Goal: Task Accomplishment & Management: Complete application form

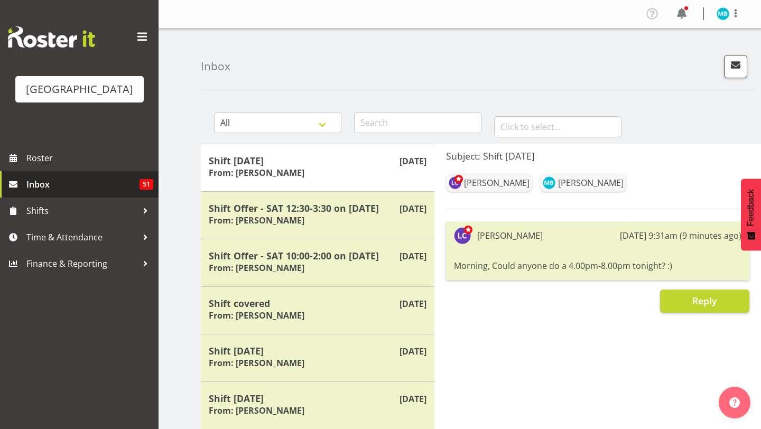
click at [125, 187] on span "Inbox" at bounding box center [82, 184] width 113 height 16
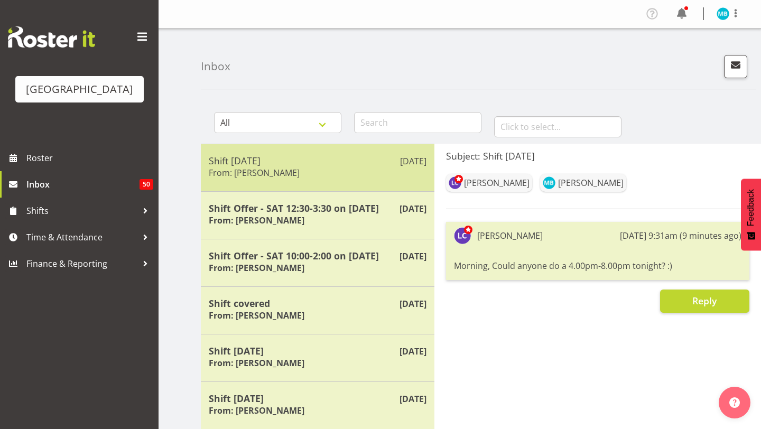
click at [350, 177] on div "Shift today From: Laurie Cook" at bounding box center [318, 168] width 218 height 26
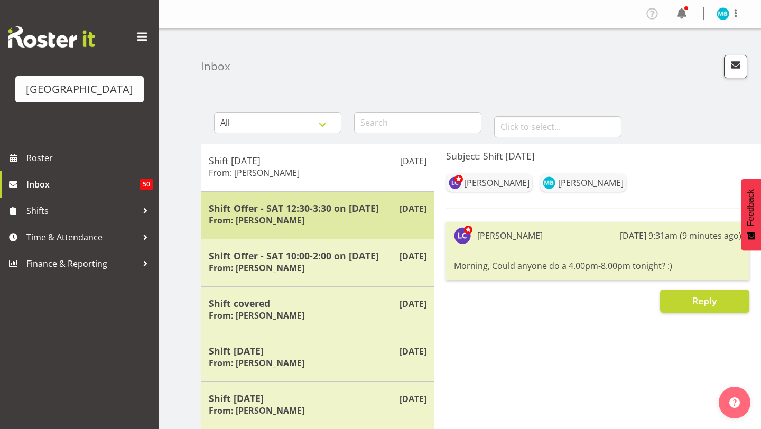
click at [351, 218] on div "Shift Offer - SAT 12:30-3:30 on 30/08/25 From: Laurie Cook" at bounding box center [318, 215] width 218 height 26
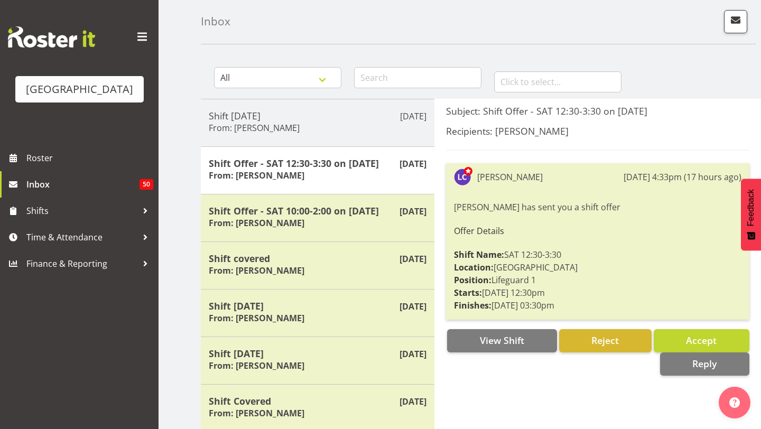
scroll to position [48, 0]
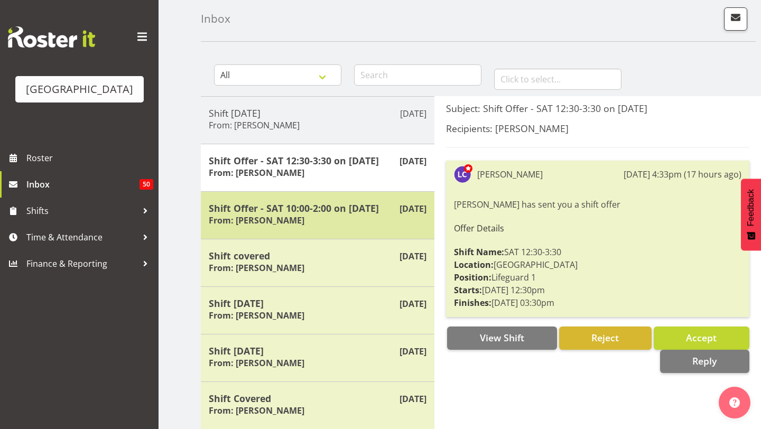
click at [377, 220] on div "Shift Offer - SAT 10:00-2:00 on 30/08/25 From: Laurie Cook" at bounding box center [318, 215] width 218 height 26
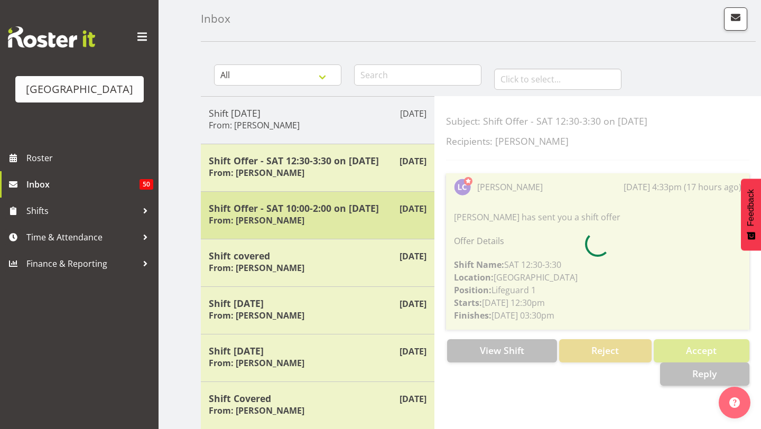
click at [383, 213] on h5 "Shift Offer - SAT 10:00-2:00 on 30/08/25" at bounding box center [318, 208] width 218 height 12
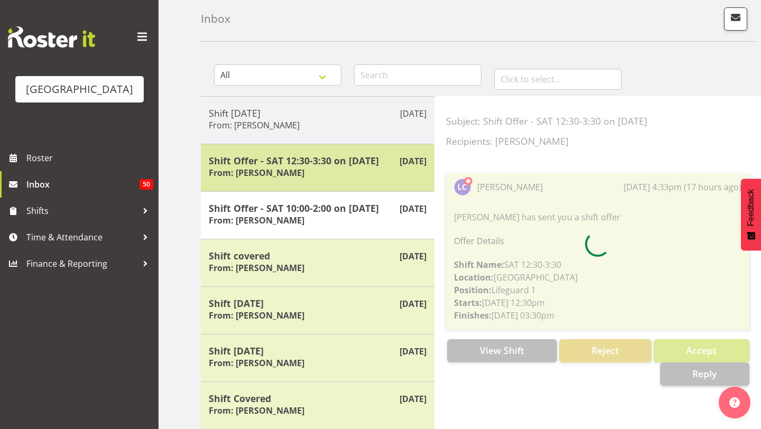
click at [360, 160] on h5 "Shift Offer - SAT 12:30-3:30 on 30/08/25" at bounding box center [318, 161] width 218 height 12
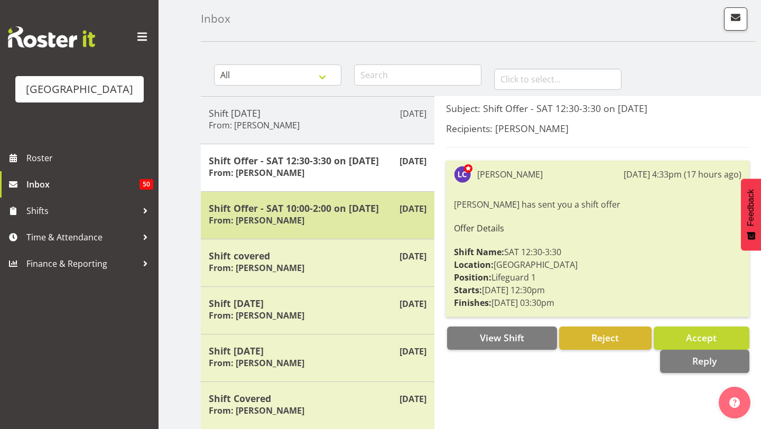
click at [336, 197] on div "Aug 25th Shift Offer - SAT 10:00-2:00 on 30/08/25 From: Laurie Cook" at bounding box center [317, 215] width 233 height 48
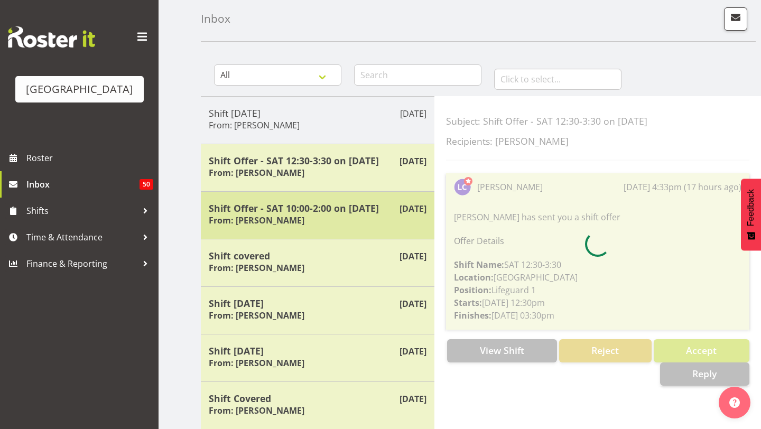
click at [387, 211] on h5 "Shift Offer - SAT 10:00-2:00 on 30/08/25" at bounding box center [318, 208] width 218 height 12
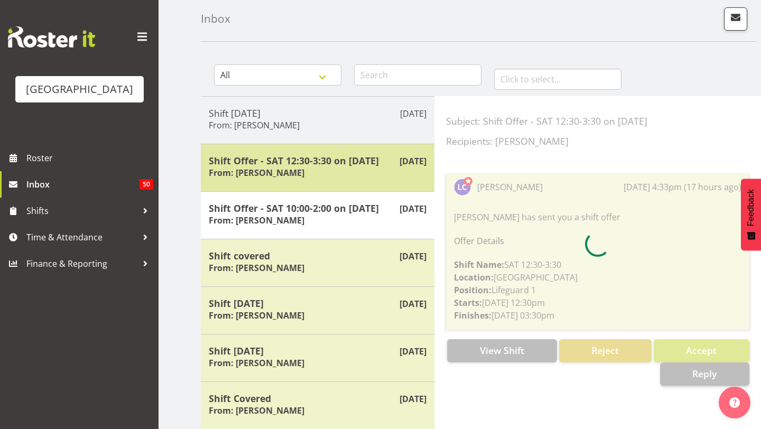
click at [388, 178] on div "Shift Offer - SAT 12:30-3:30 on 30/08/25 From: Laurie Cook" at bounding box center [318, 168] width 218 height 26
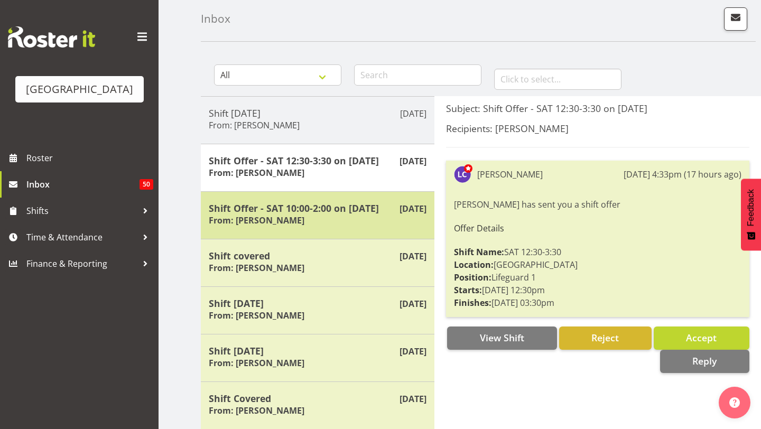
click at [367, 214] on h5 "Shift Offer - SAT 10:00-2:00 on 30/08/25" at bounding box center [318, 208] width 218 height 12
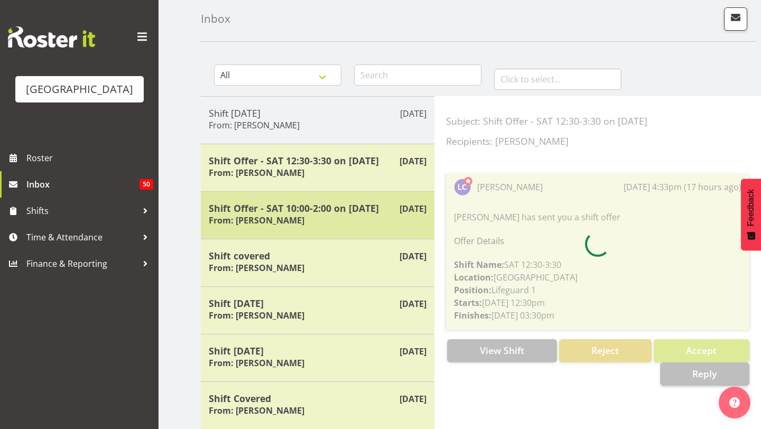
click at [339, 214] on h5 "Shift Offer - SAT 10:00-2:00 on 30/08/25" at bounding box center [318, 208] width 218 height 12
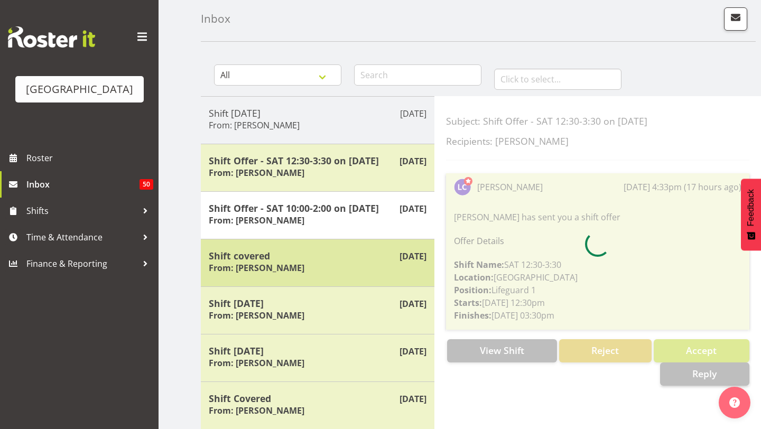
click at [355, 250] on h5 "Shift covered" at bounding box center [318, 256] width 218 height 12
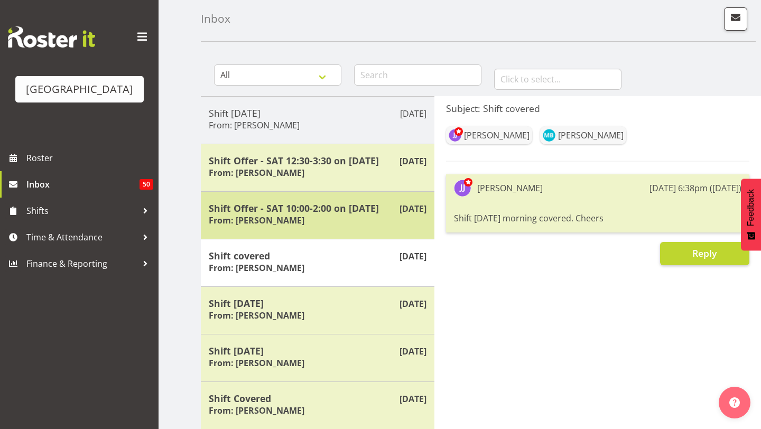
click at [340, 209] on h5 "Shift Offer - SAT 10:00-2:00 on 30/08/25" at bounding box center [318, 208] width 218 height 12
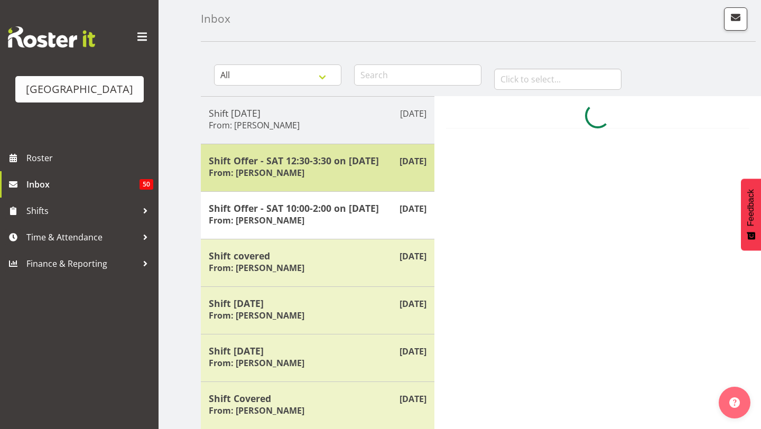
click at [360, 177] on div "Shift Offer - SAT 12:30-3:30 on 30/08/25 From: Laurie Cook" at bounding box center [318, 168] width 218 height 26
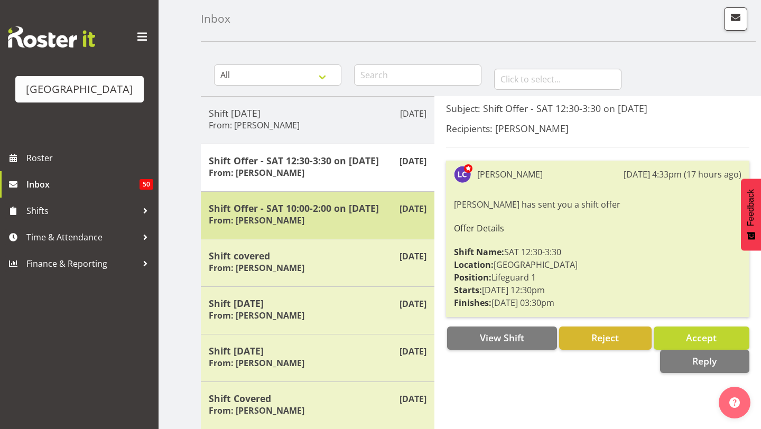
click at [385, 220] on div "Shift Offer - SAT 10:00-2:00 on 30/08/25 From: Laurie Cook" at bounding box center [318, 215] width 218 height 26
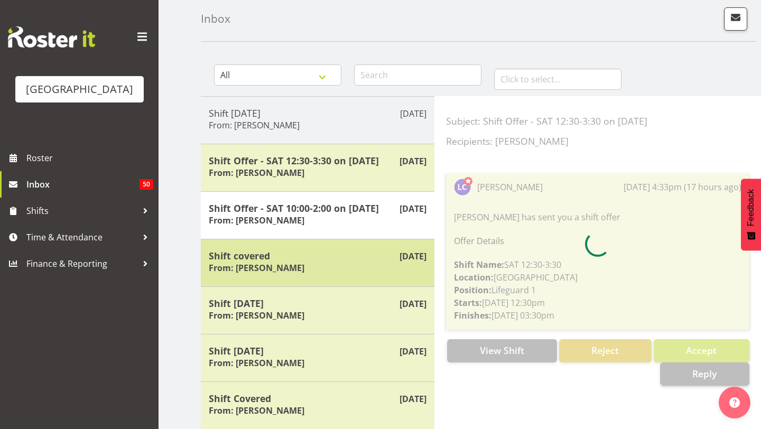
click at [293, 259] on h5 "Shift covered" at bounding box center [318, 256] width 218 height 12
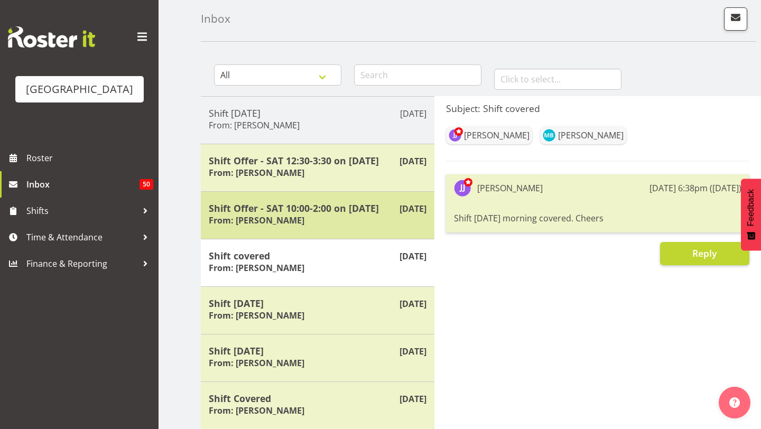
click at [292, 209] on h5 "Shift Offer - SAT 10:00-2:00 on 30/08/25" at bounding box center [318, 208] width 218 height 12
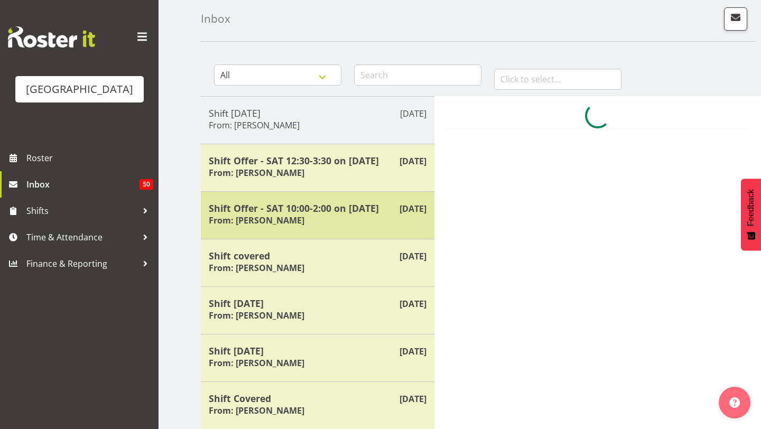
click at [292, 209] on h5 "Shift Offer - SAT 10:00-2:00 on 30/08/25" at bounding box center [318, 208] width 218 height 12
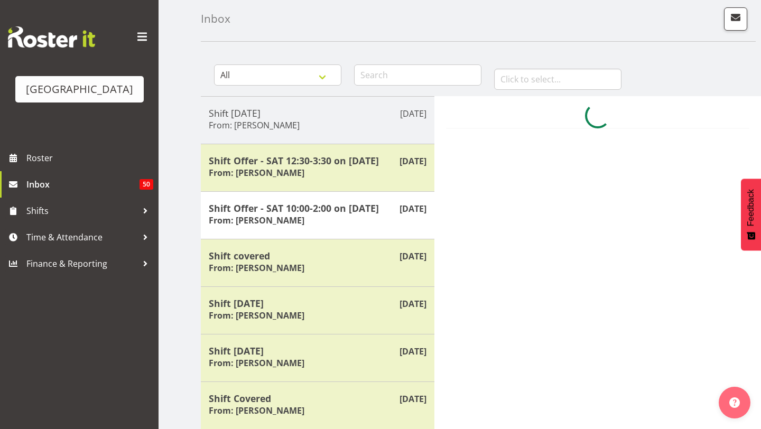
click at [195, 256] on div "Inbox All General Shift Offers Shift Swap Offers Leave Requests January Februar…" at bounding box center [459, 304] width 602 height 646
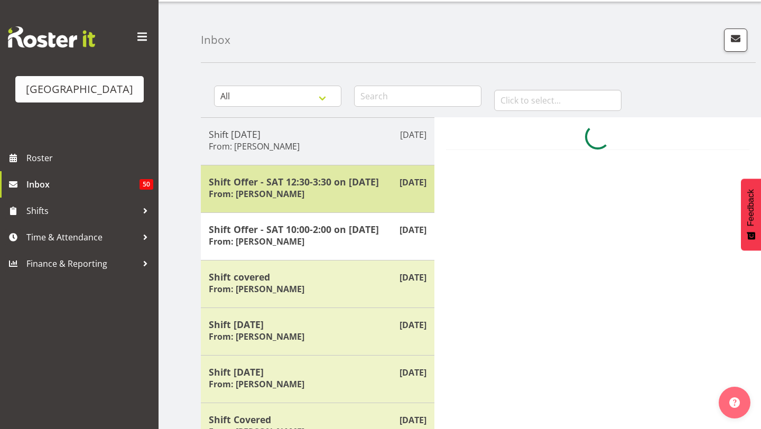
scroll to position [26, 0]
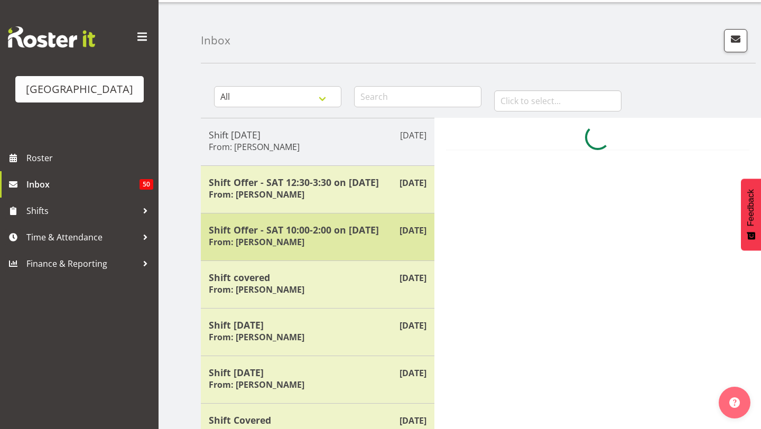
click at [299, 239] on div "Shift Offer - SAT 10:00-2:00 on 30/08/25 From: Laurie Cook" at bounding box center [318, 237] width 218 height 26
click at [310, 214] on div "Aug 25th Shift Offer - SAT 10:00-2:00 on 30/08/25 From: Laurie Cook" at bounding box center [317, 237] width 233 height 48
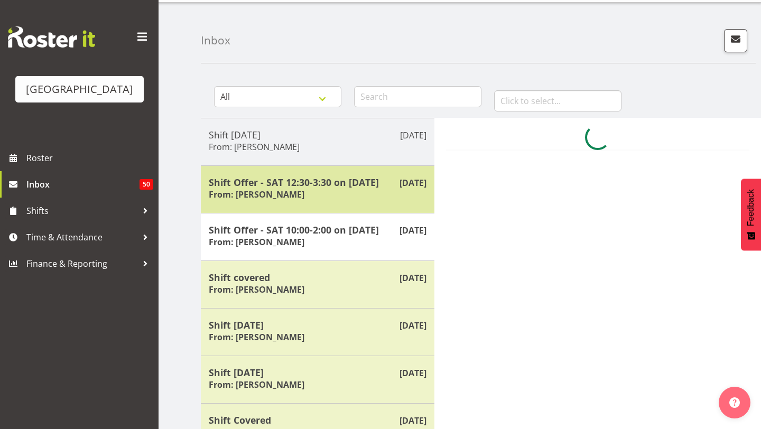
click at [310, 207] on div "Aug 25th Shift Offer - SAT 12:30-3:30 on 30/08/25 From: Laurie Cook" at bounding box center [317, 189] width 233 height 48
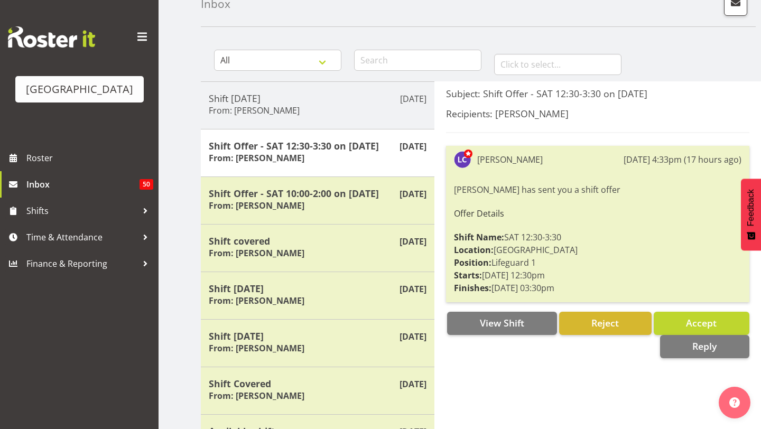
scroll to position [63, 0]
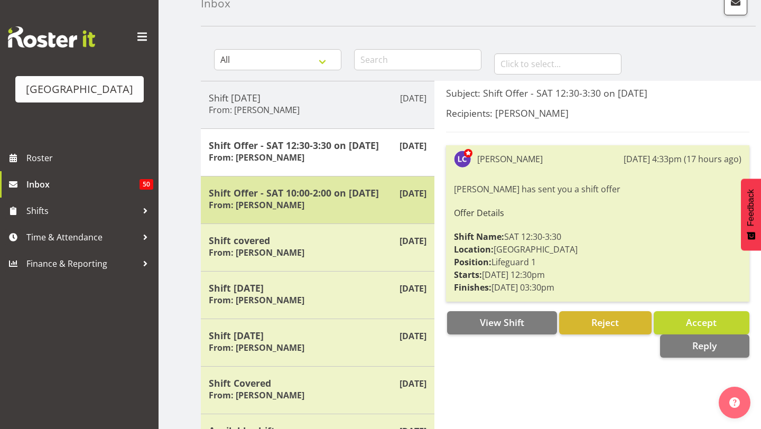
click at [368, 199] on div "Shift Offer - SAT 10:00-2:00 on 30/08/25 From: Laurie Cook" at bounding box center [318, 200] width 218 height 26
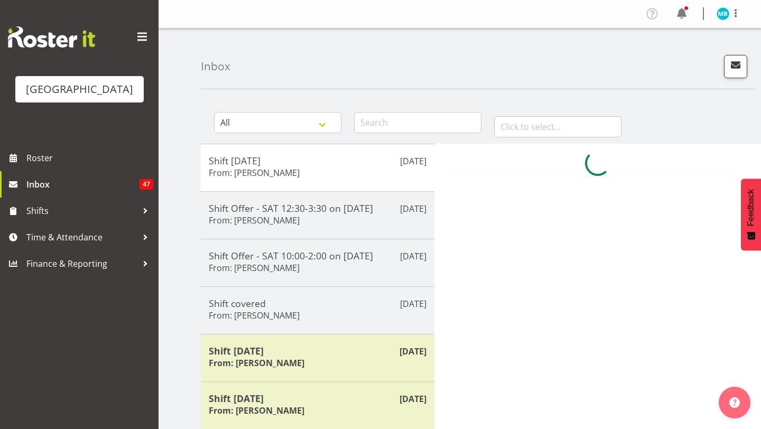
scroll to position [64, 0]
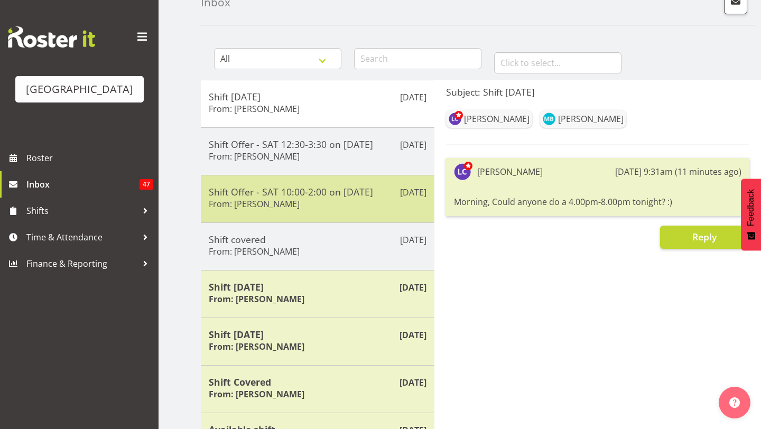
click at [315, 194] on h5 "Shift Offer - SAT 10:00-2:00 on [DATE]" at bounding box center [318, 192] width 218 height 12
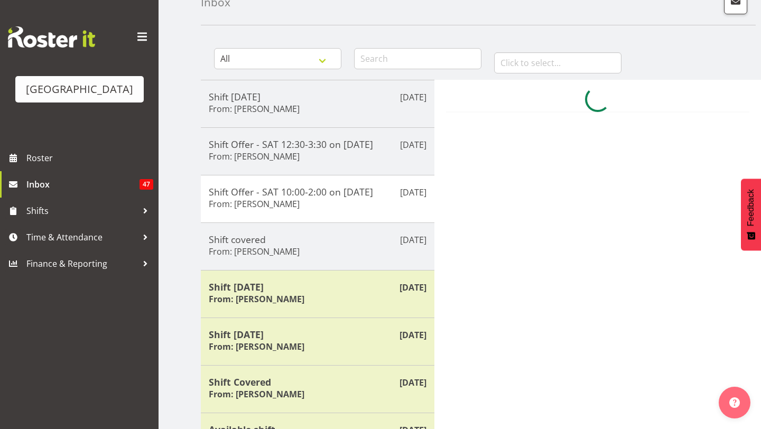
click at [323, 71] on div "All General Shift Offers Shift Swap Offers Leave Requests" at bounding box center [271, 56] width 140 height 46
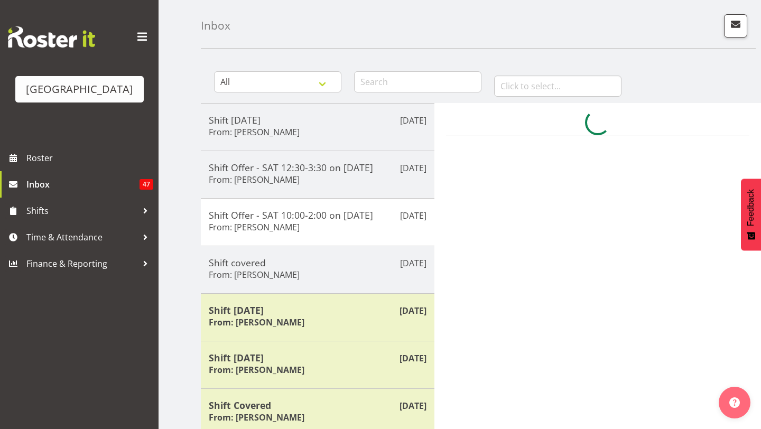
scroll to position [0, 0]
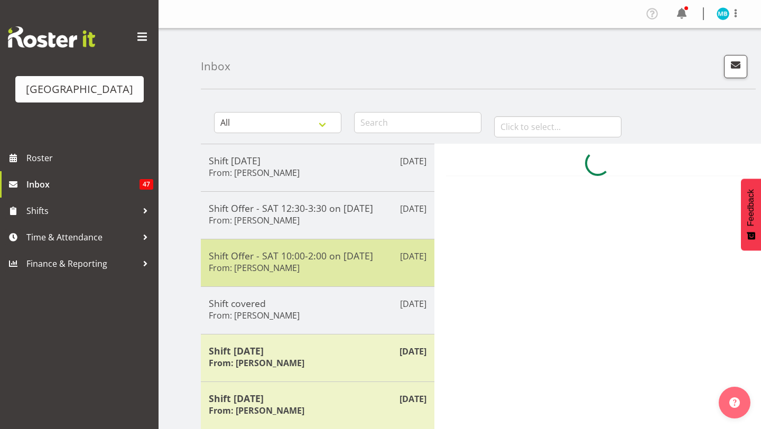
click at [272, 259] on h5 "Shift Offer - SAT 10:00-2:00 on [DATE]" at bounding box center [318, 256] width 218 height 12
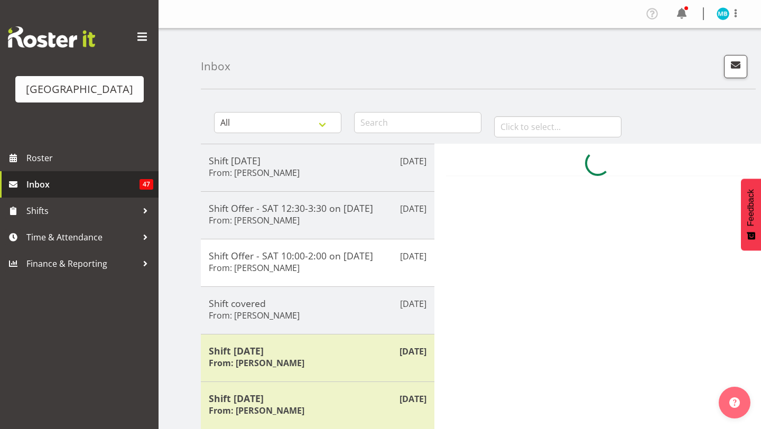
click at [145, 181] on span "47" at bounding box center [146, 184] width 14 height 11
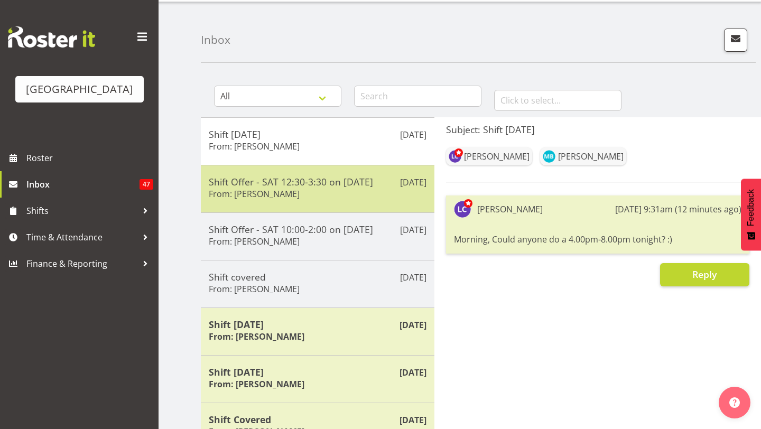
scroll to position [25, 0]
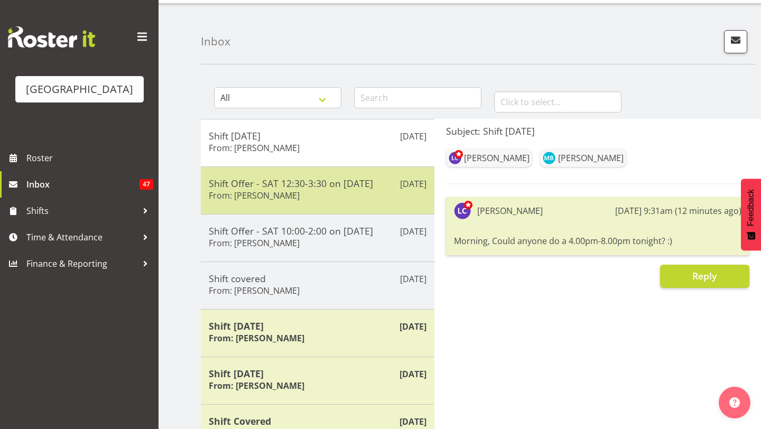
click at [358, 188] on h5 "Shift Offer - SAT 12:30-3:30 on [DATE]" at bounding box center [318, 183] width 218 height 12
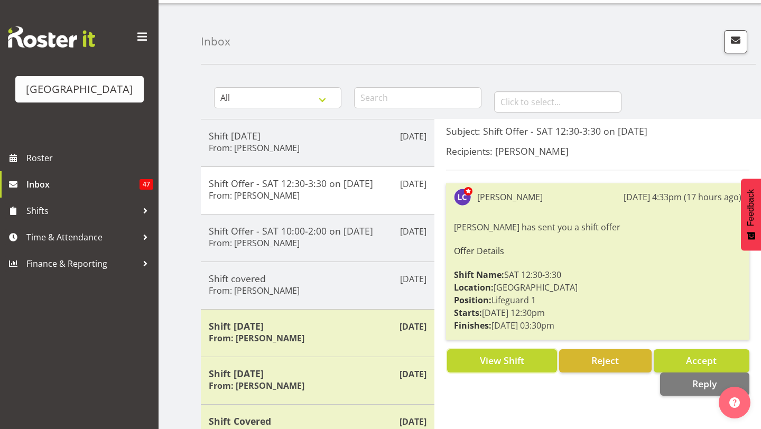
click at [465, 358] on button "View Shift" at bounding box center [501, 360] width 109 height 23
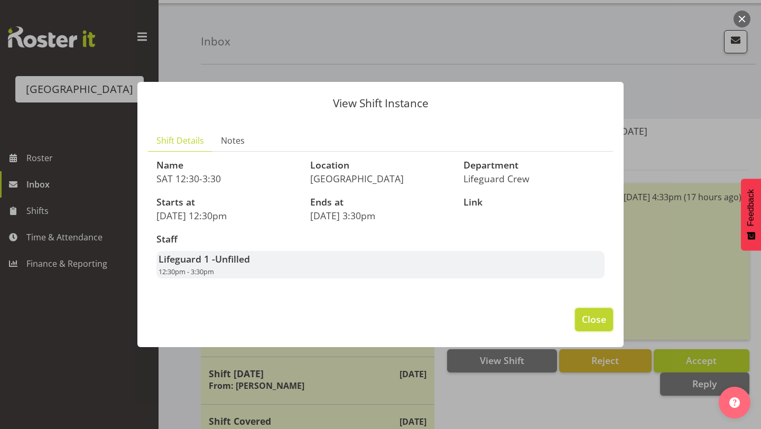
click at [594, 314] on span "Close" at bounding box center [594, 319] width 24 height 14
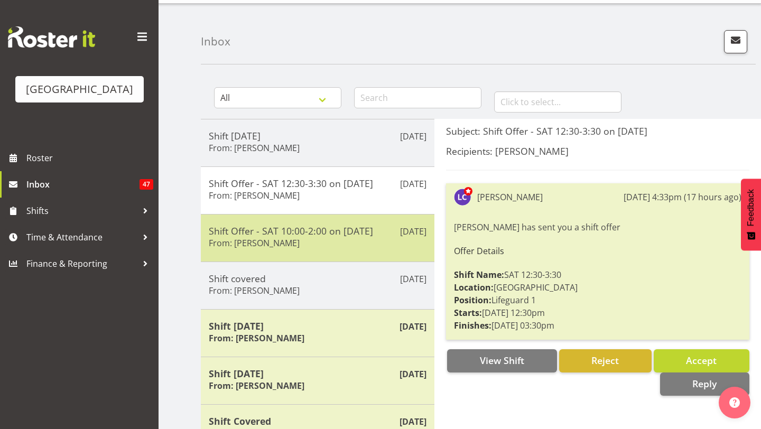
click at [320, 231] on h5 "Shift Offer - SAT 10:00-2:00 on [DATE]" at bounding box center [318, 231] width 218 height 12
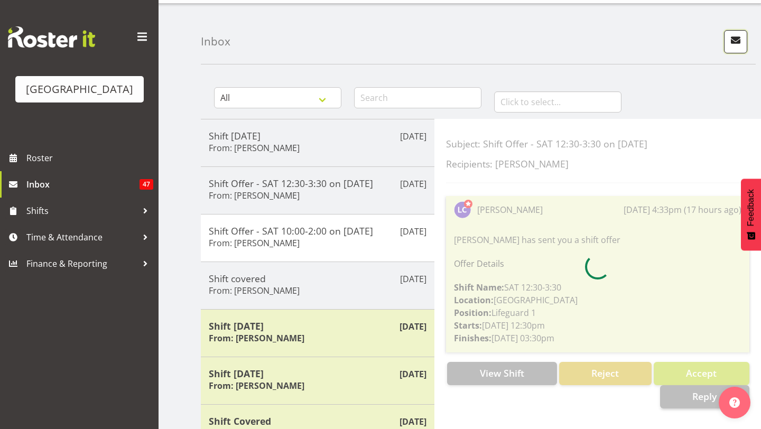
click at [728, 41] on button "button" at bounding box center [735, 41] width 23 height 23
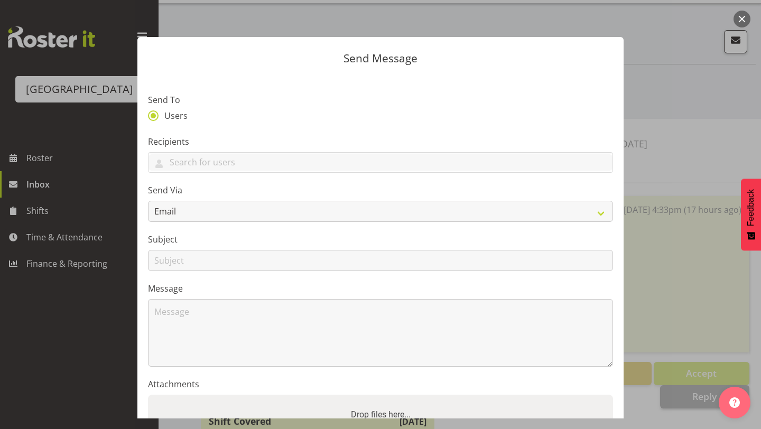
click at [652, 129] on div at bounding box center [380, 214] width 761 height 429
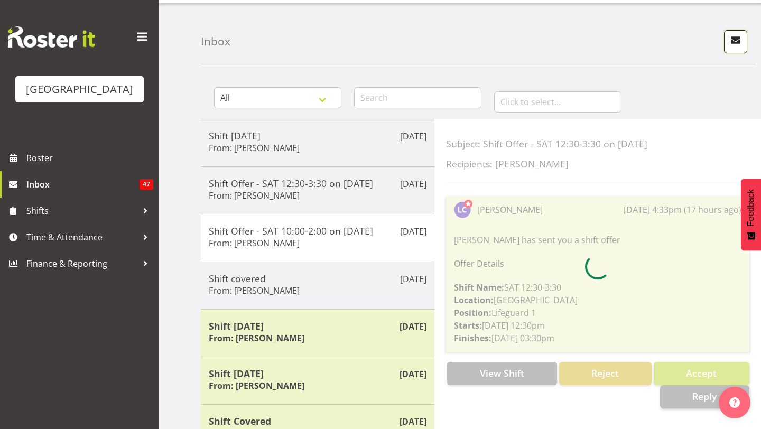
click at [731, 40] on span "button" at bounding box center [735, 40] width 14 height 14
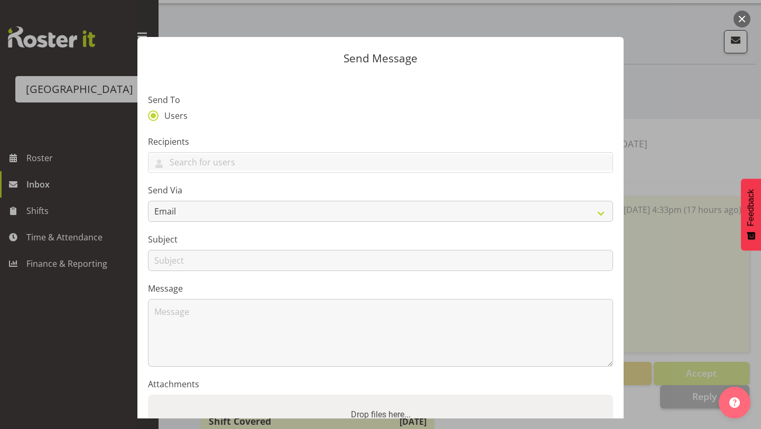
click at [745, 20] on button "button" at bounding box center [741, 19] width 17 height 17
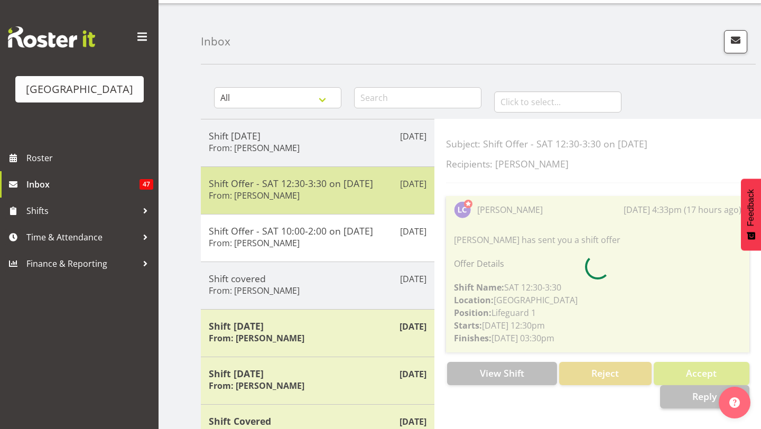
click at [281, 203] on div "Shift Offer - SAT 12:30-3:30 on 30/08/25 From: Laurie Cook" at bounding box center [318, 190] width 218 height 26
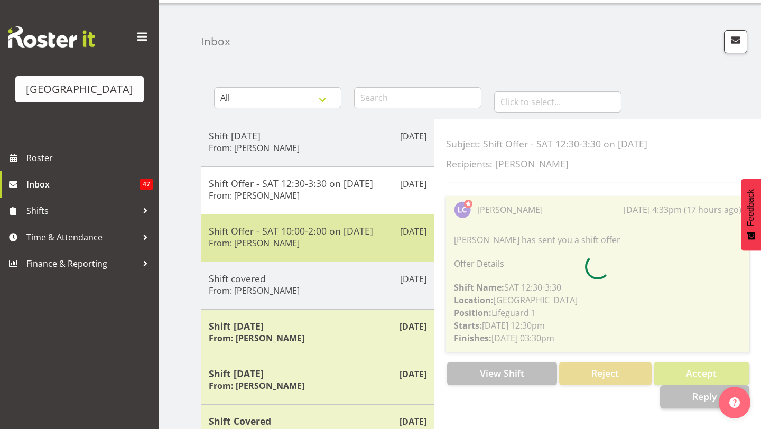
click at [285, 249] on div "Shift Offer - SAT 10:00-2:00 on [DATE] From: [PERSON_NAME]" at bounding box center [318, 238] width 218 height 26
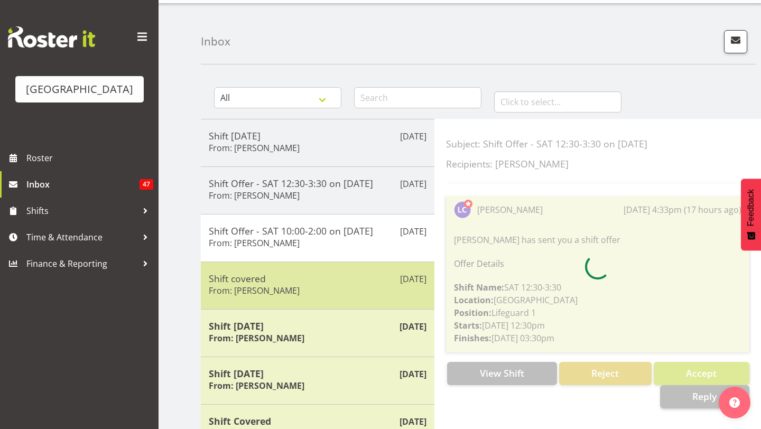
click at [283, 269] on div "Aug 24th Shift covered From: Jade Johnson" at bounding box center [317, 285] width 233 height 48
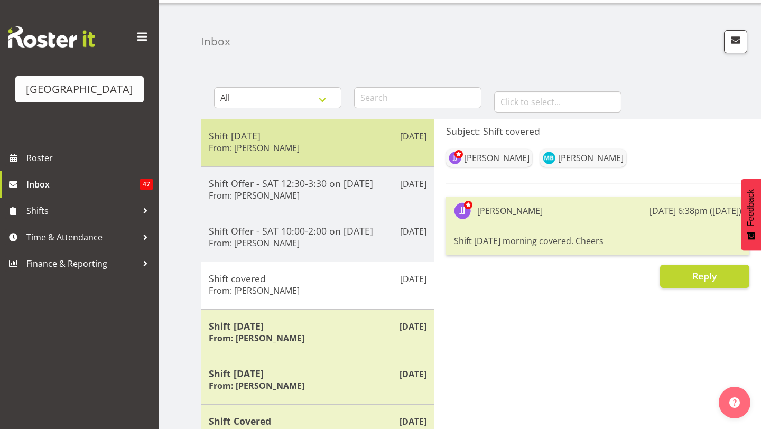
click at [307, 146] on div "Shift today From: Laurie Cook" at bounding box center [318, 143] width 218 height 26
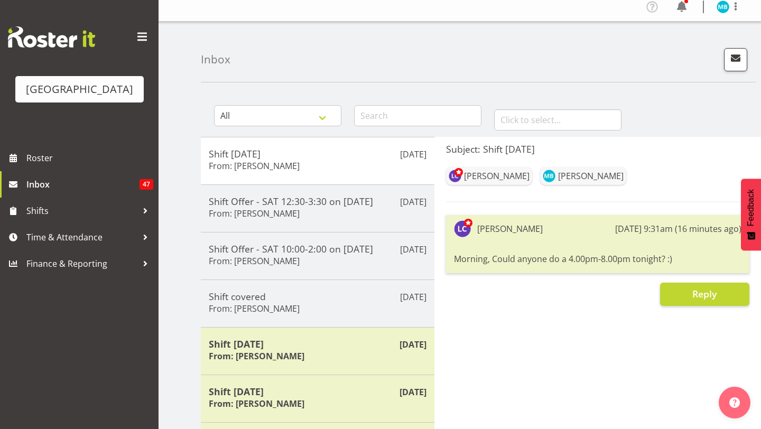
scroll to position [11, 0]
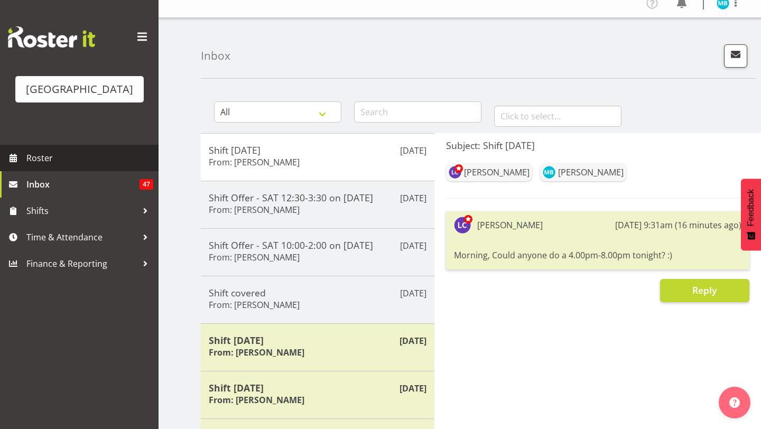
click at [132, 170] on link "Roster" at bounding box center [79, 158] width 158 height 26
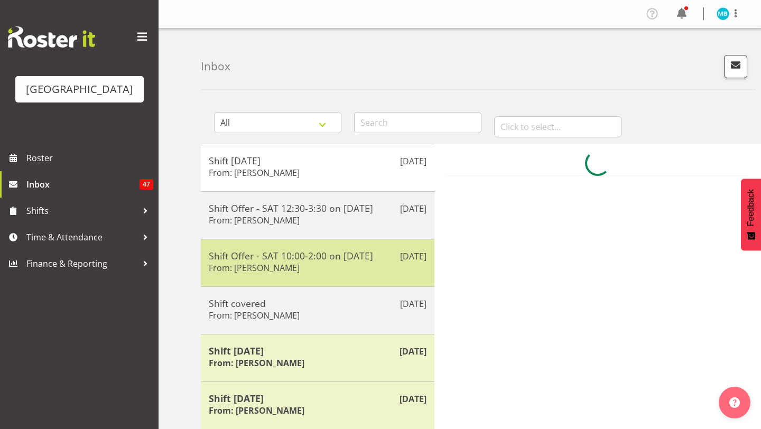
click at [340, 252] on h5 "Shift Offer - SAT 10:00-2:00 on [DATE]" at bounding box center [318, 256] width 218 height 12
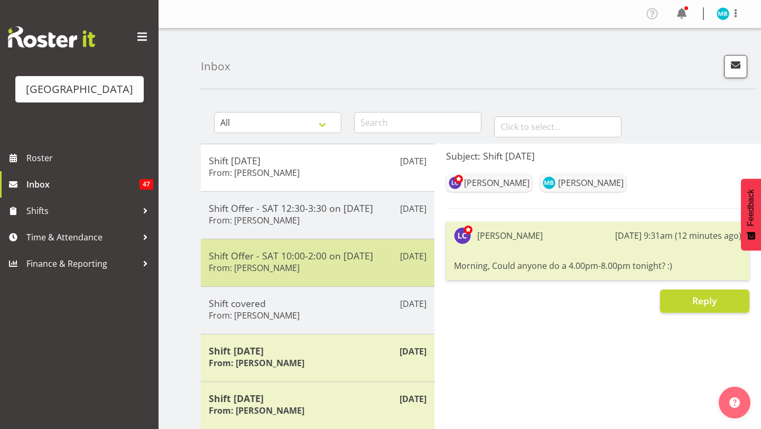
click at [340, 252] on h5 "Shift Offer - SAT 10:00-2:00 on [DATE]" at bounding box center [318, 256] width 218 height 12
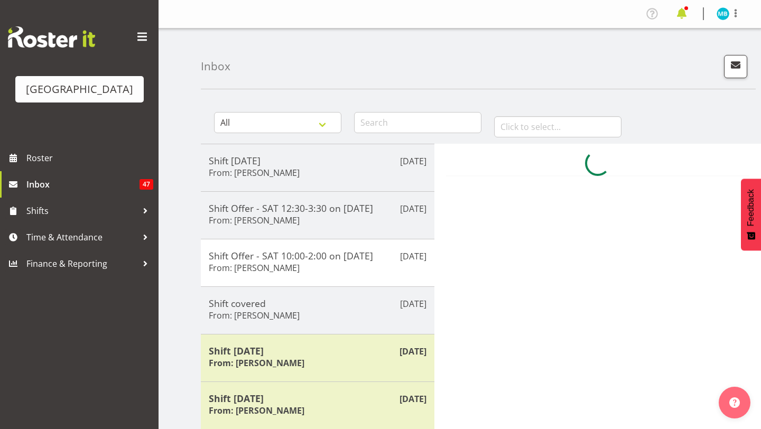
click at [685, 20] on span at bounding box center [681, 13] width 17 height 17
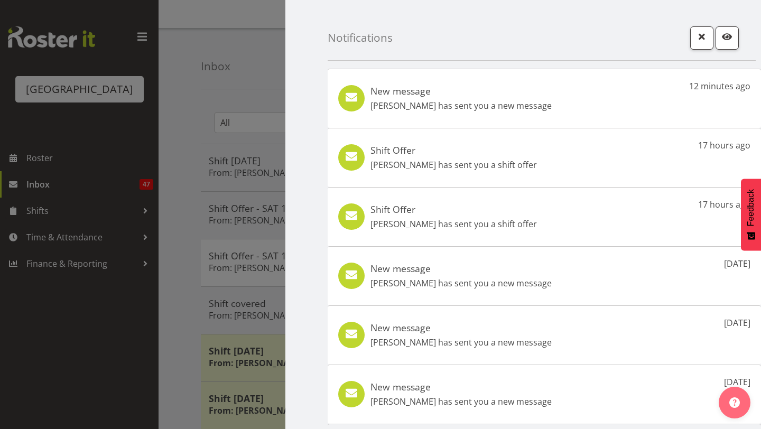
click at [558, 216] on div "Shift Offer Laurie Cook has sent you a shift offer 17 hours ago" at bounding box center [543, 216] width 433 height 59
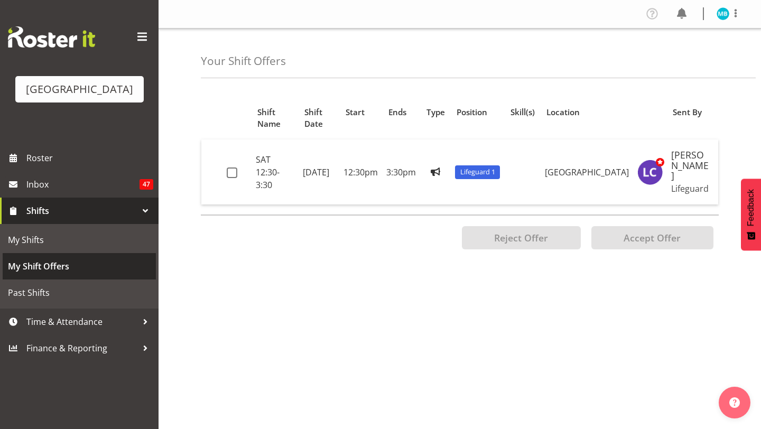
click at [36, 272] on span "My Shift Offers" at bounding box center [79, 266] width 143 height 16
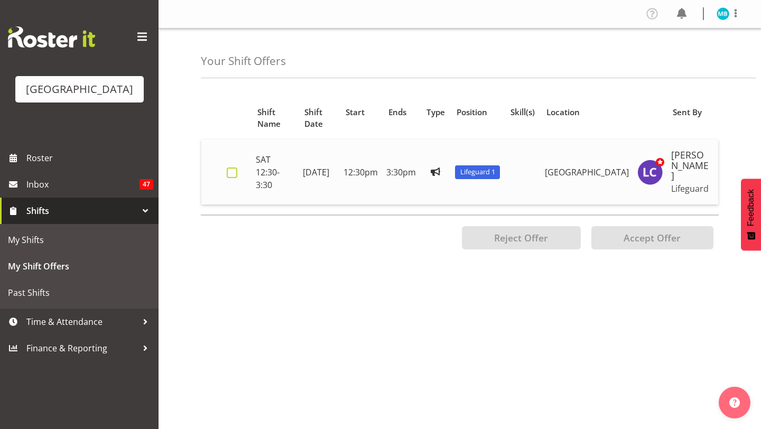
click at [229, 167] on span at bounding box center [232, 172] width 11 height 11
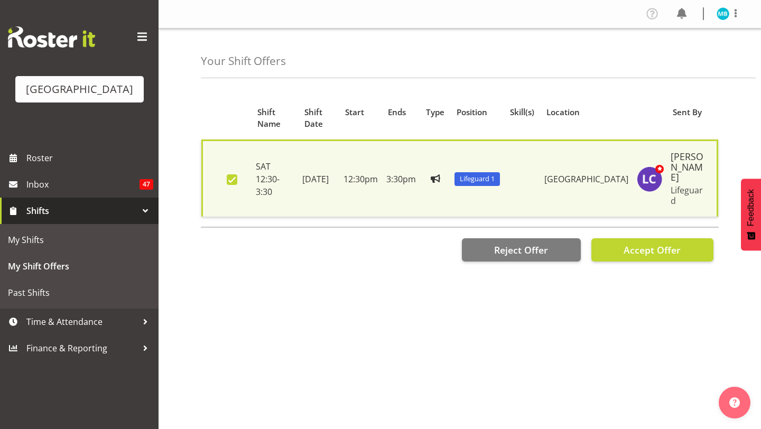
click at [382, 194] on td "12:30pm" at bounding box center [360, 177] width 43 height 77
click at [231, 174] on span at bounding box center [232, 179] width 11 height 11
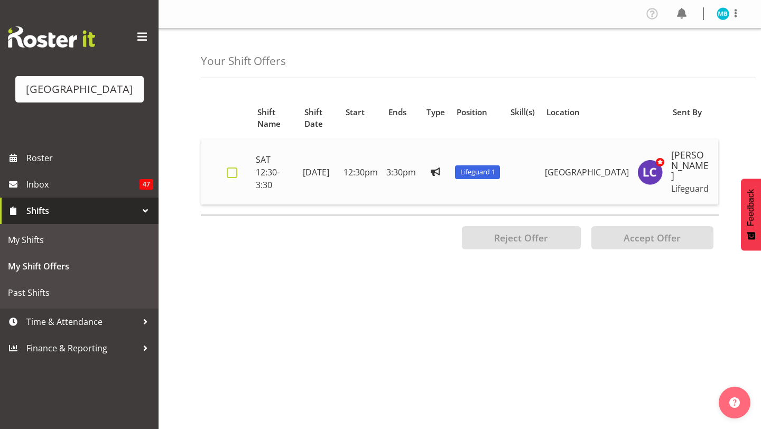
click at [231, 167] on span at bounding box center [232, 172] width 11 height 11
checkbox input "true"
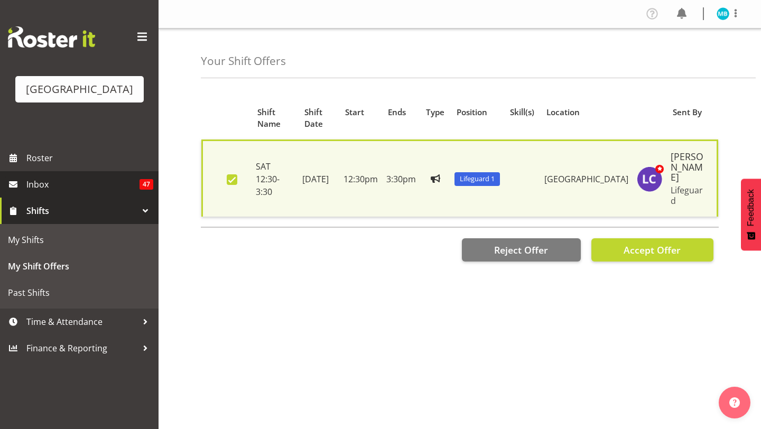
click at [80, 186] on span "Inbox" at bounding box center [82, 184] width 113 height 16
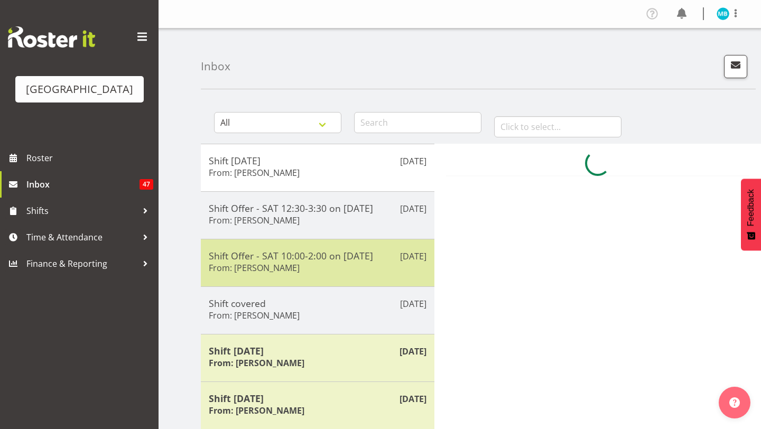
click at [330, 267] on div "Shift Offer - SAT 10:00-2:00 on [DATE] From: [PERSON_NAME]" at bounding box center [318, 263] width 218 height 26
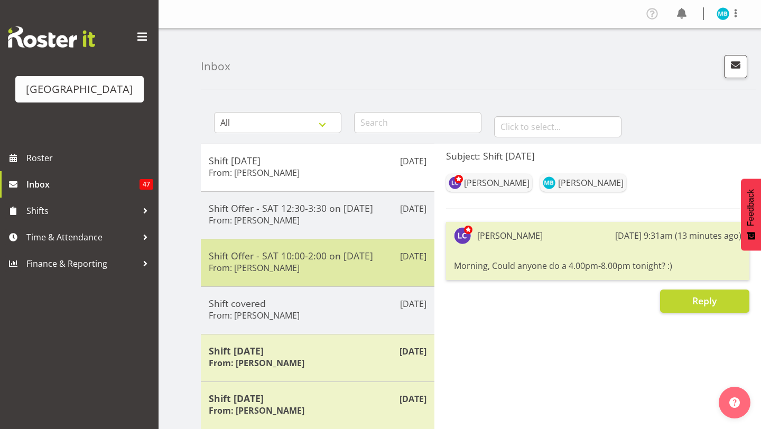
click at [372, 271] on div "Shift Offer - SAT 10:00-2:00 on [DATE] From: [PERSON_NAME]" at bounding box center [318, 263] width 218 height 26
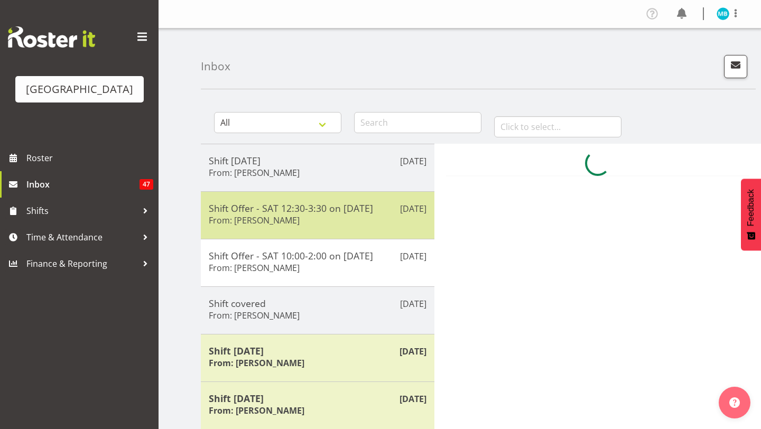
click at [249, 203] on h5 "Shift Offer - SAT 12:30-3:30 on [DATE]" at bounding box center [318, 208] width 218 height 12
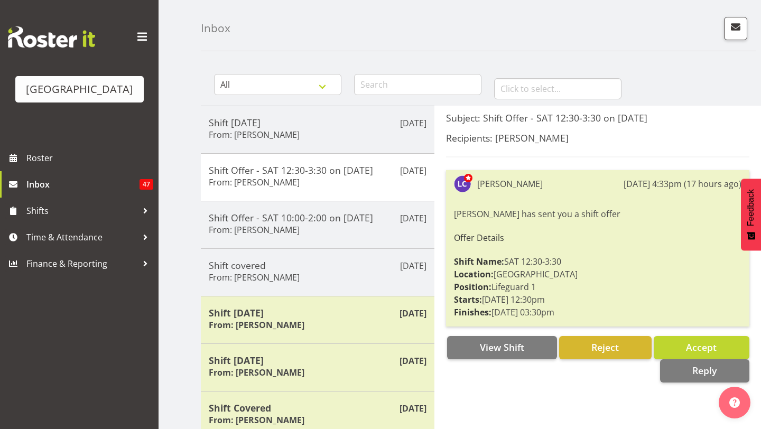
scroll to position [28, 0]
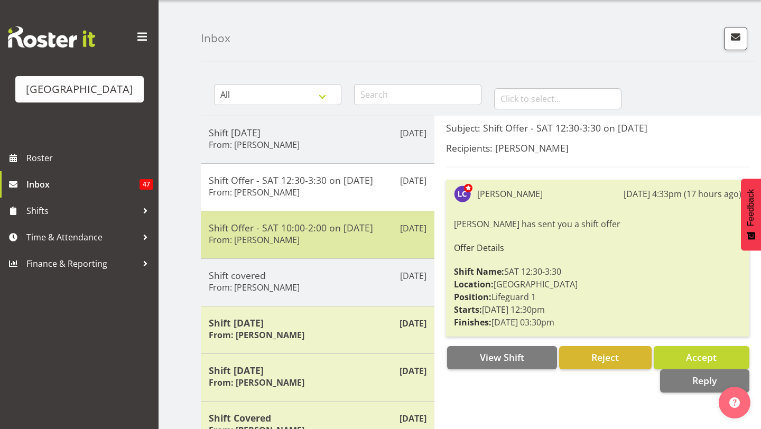
click at [381, 234] on div "Shift Offer - SAT 10:00-2:00 on 30/08/25 From: Laurie Cook" at bounding box center [318, 235] width 218 height 26
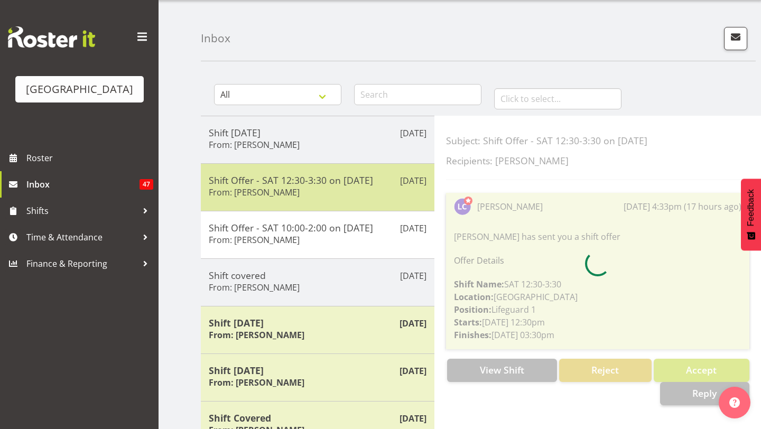
click at [284, 204] on div "Aug 25th Shift Offer - SAT 12:30-3:30 on 30/08/25 From: Laurie Cook" at bounding box center [317, 187] width 233 height 48
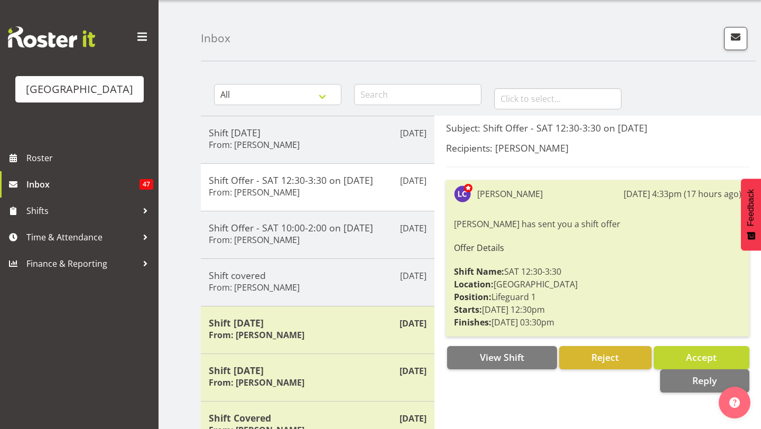
drag, startPoint x: 450, startPoint y: 226, endPoint x: 581, endPoint y: 312, distance: 156.3
click at [582, 314] on div "Laurie Cook 25th Aug 4:33pm (17 hours ago) Laurie Cook has sent you a shift off…" at bounding box center [597, 258] width 303 height 156
click at [654, 163] on div "Recipients: Madison Brown" at bounding box center [597, 154] width 303 height 25
click at [507, 358] on span "View Shift" at bounding box center [502, 357] width 44 height 13
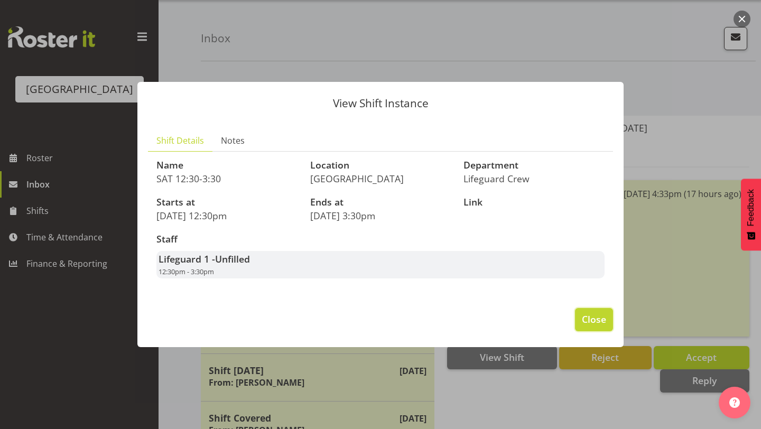
click at [594, 323] on span "Close" at bounding box center [594, 319] width 24 height 14
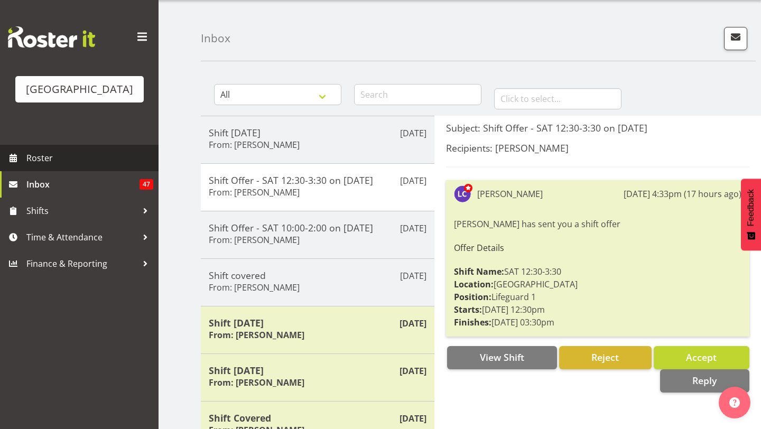
click at [119, 160] on span "Roster" at bounding box center [89, 158] width 127 height 16
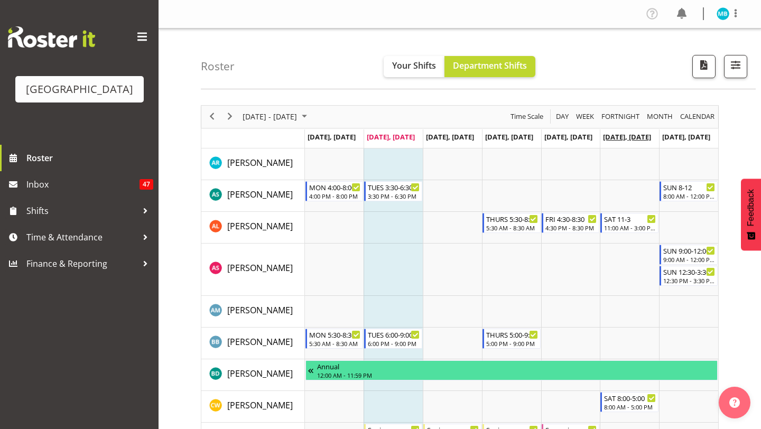
click at [620, 135] on span "[DATE], [DATE]" at bounding box center [627, 137] width 48 height 10
click at [626, 135] on span "[DATE], [DATE]" at bounding box center [627, 137] width 48 height 10
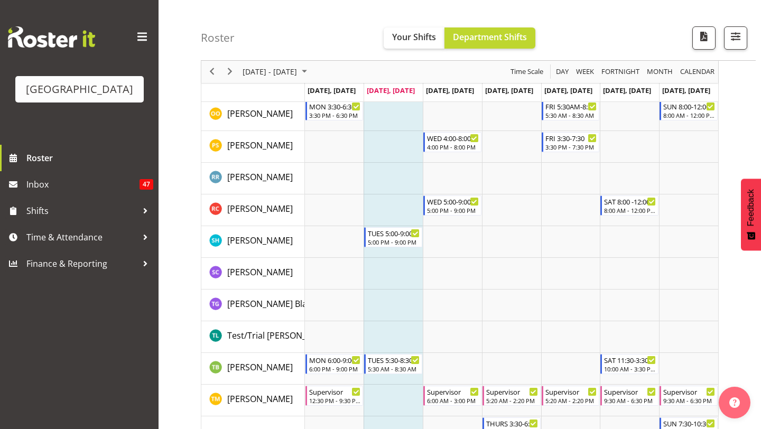
scroll to position [1192, 0]
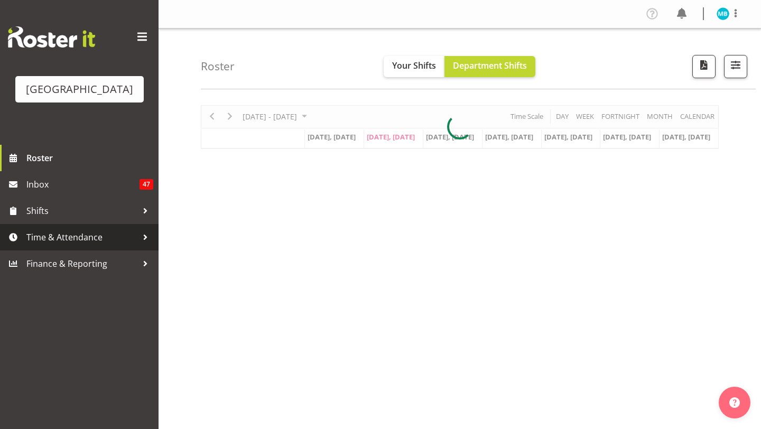
click at [96, 240] on span "Time & Attendance" at bounding box center [81, 237] width 111 height 16
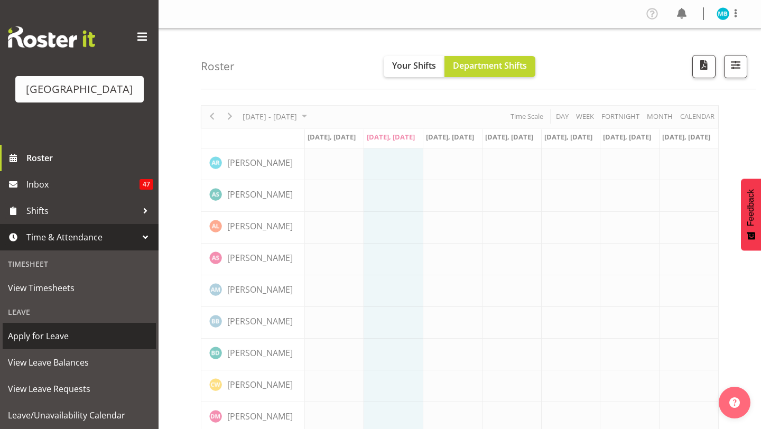
scroll to position [15, 0]
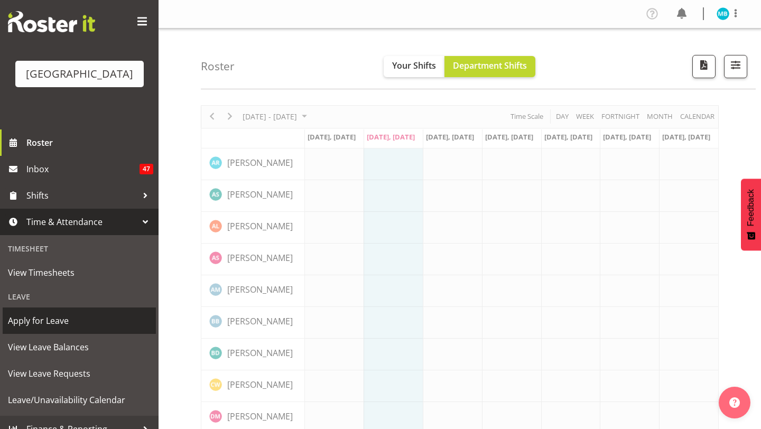
click at [31, 323] on span "Apply for Leave" at bounding box center [79, 321] width 143 height 16
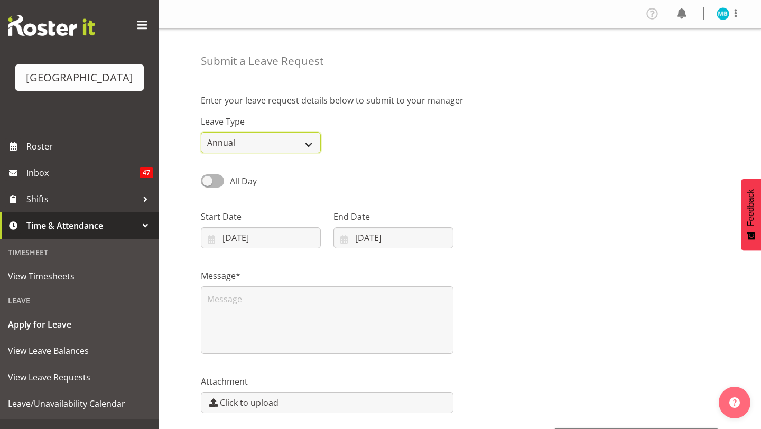
click at [270, 151] on select "Annual Sick Leave Without Pay Bereavement Domestic Violence Parental Jury Servi…" at bounding box center [261, 142] width 120 height 21
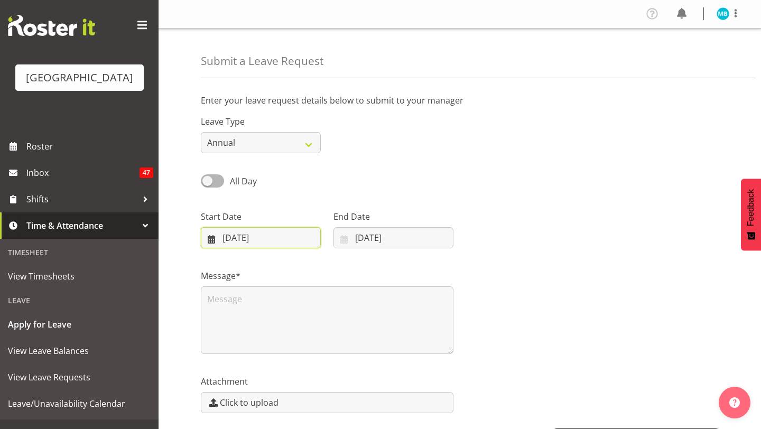
click at [243, 239] on input "[DATE]" at bounding box center [261, 237] width 120 height 21
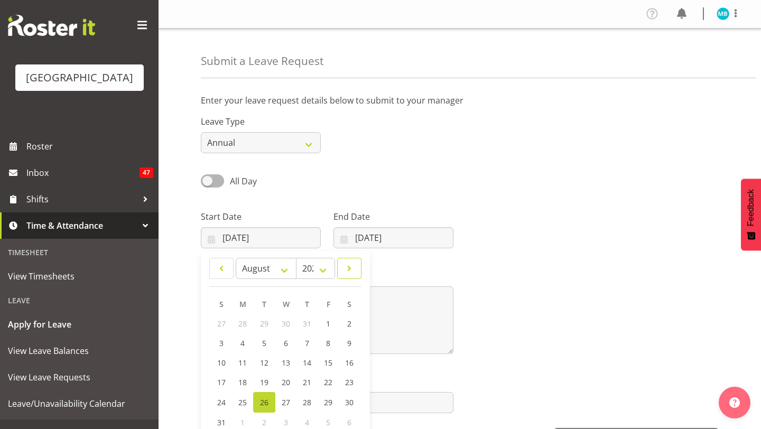
click at [344, 268] on span at bounding box center [349, 268] width 11 height 13
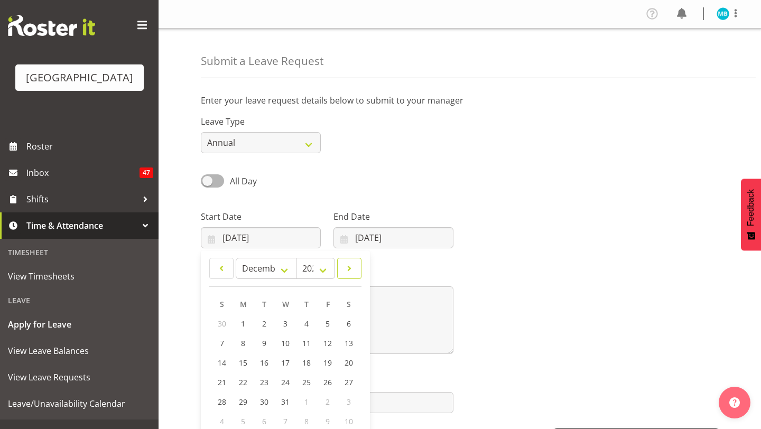
select select "0"
select select "2026"
click at [228, 266] on link at bounding box center [221, 268] width 24 height 21
select select "11"
select select "2025"
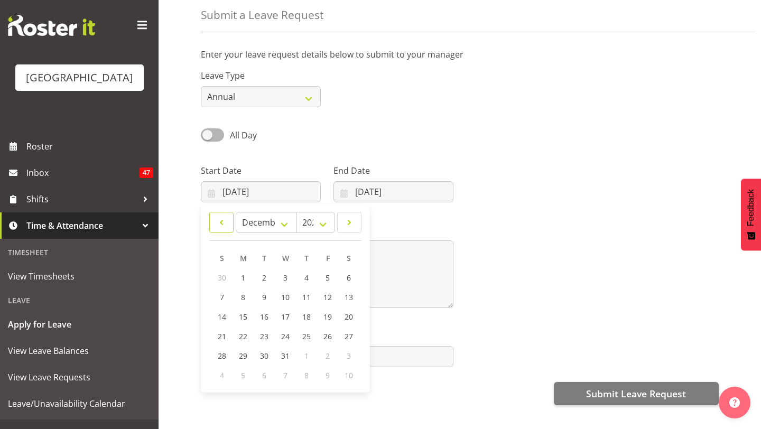
scroll to position [80, 0]
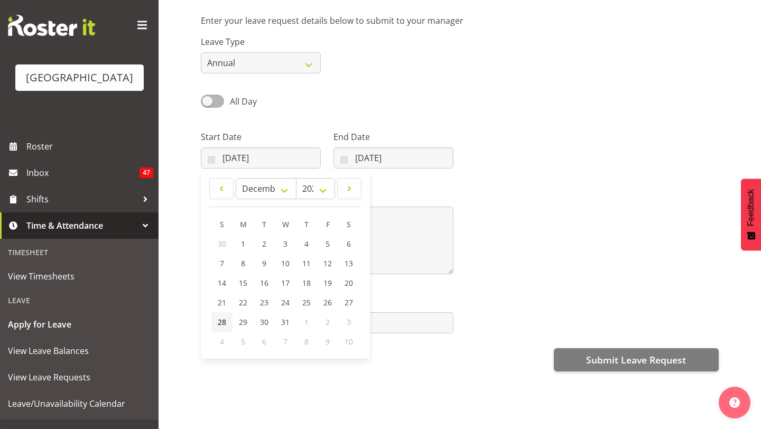
click at [229, 320] on link "28" at bounding box center [221, 322] width 21 height 20
type input "28/12/2025"
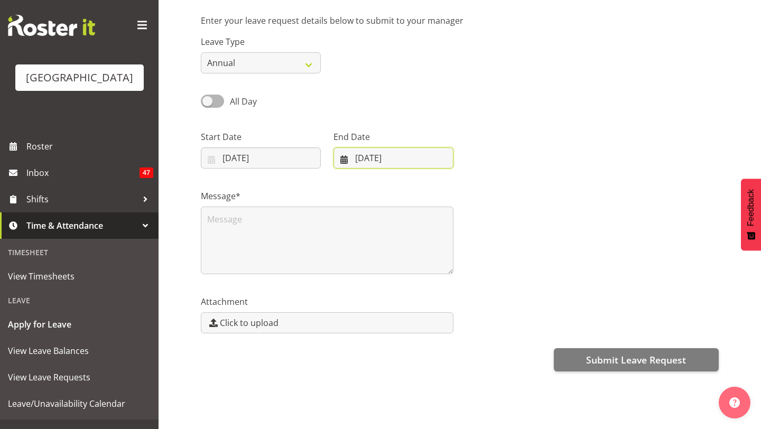
click at [387, 150] on input "[DATE]" at bounding box center [393, 157] width 120 height 21
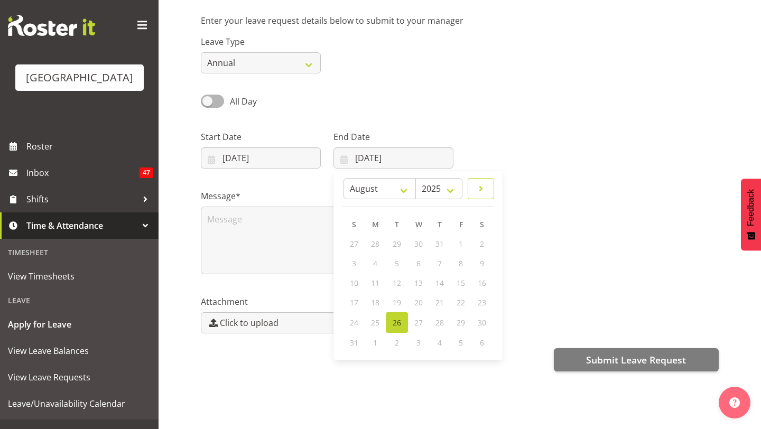
click at [476, 185] on span at bounding box center [480, 188] width 13 height 13
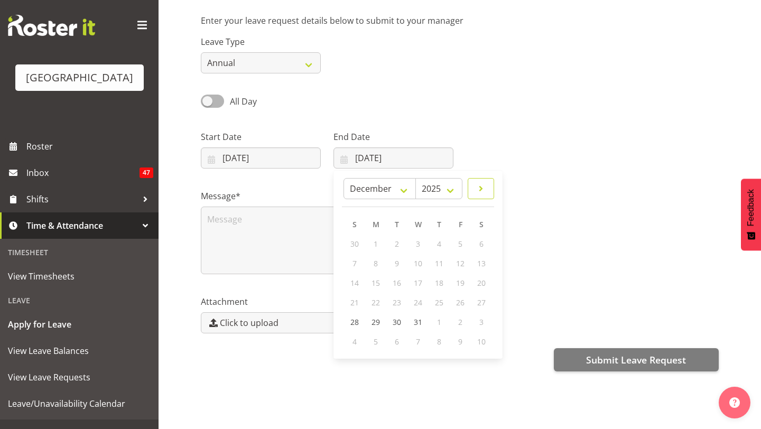
select select "0"
select select "2026"
click at [352, 193] on span at bounding box center [354, 188] width 11 height 13
select select "11"
select select "2025"
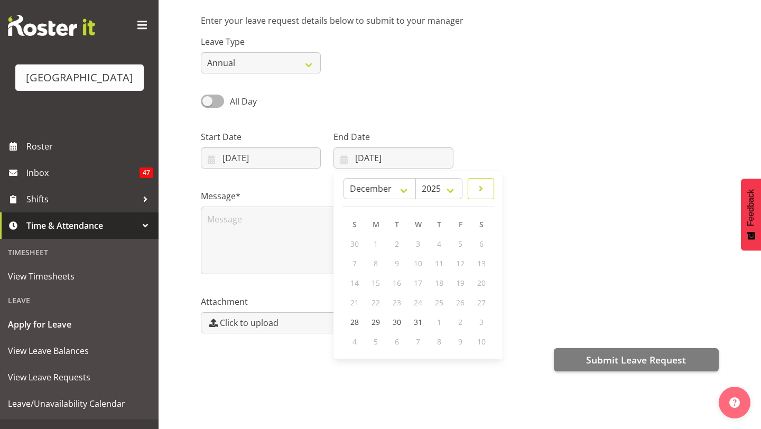
click at [481, 191] on span at bounding box center [480, 188] width 13 height 13
select select "0"
select select "2026"
click at [357, 263] on link "4" at bounding box center [354, 264] width 21 height 20
type input "04/01/2026"
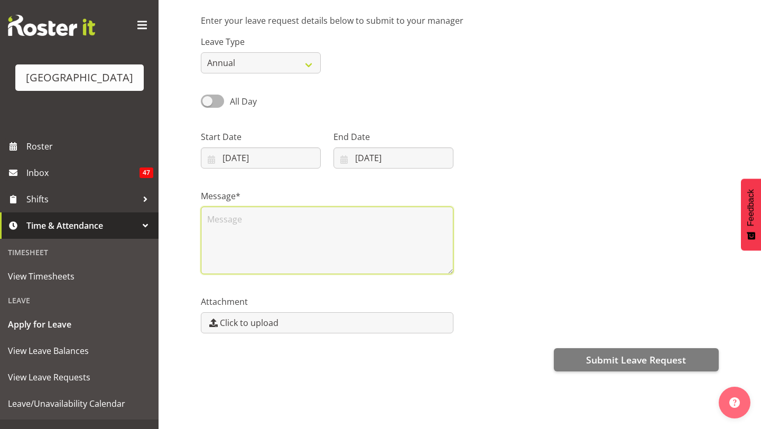
click at [360, 251] on textarea at bounding box center [327, 241] width 252 height 68
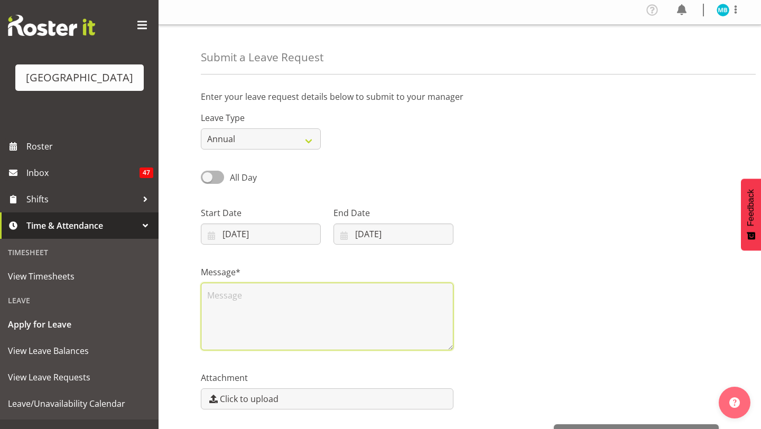
scroll to position [0, 0]
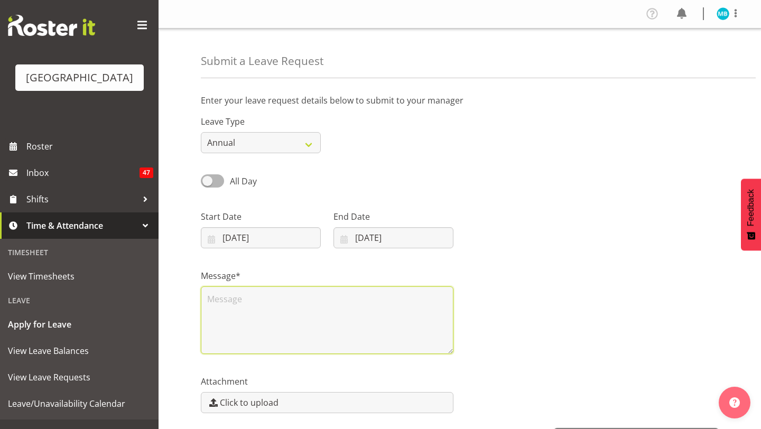
click at [244, 292] on textarea at bounding box center [327, 320] width 252 height 68
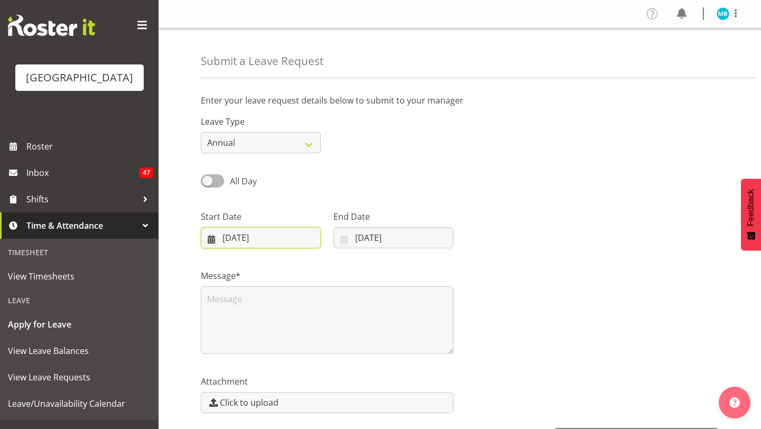
click at [312, 230] on input "28/12/2025" at bounding box center [261, 237] width 120 height 21
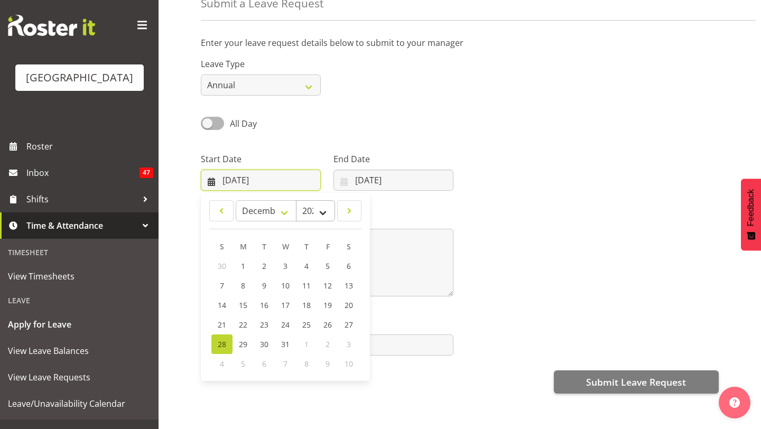
scroll to position [58, 0]
click at [242, 338] on link "29" at bounding box center [242, 344] width 21 height 20
type input "29/12/2025"
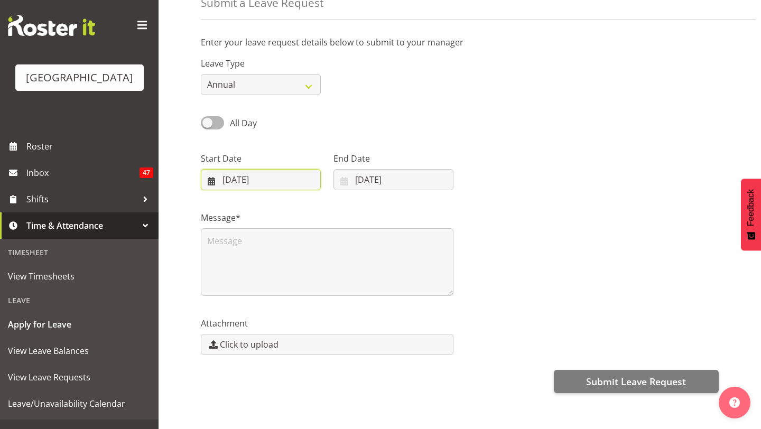
click at [279, 175] on input "29/12/2025" at bounding box center [261, 179] width 120 height 21
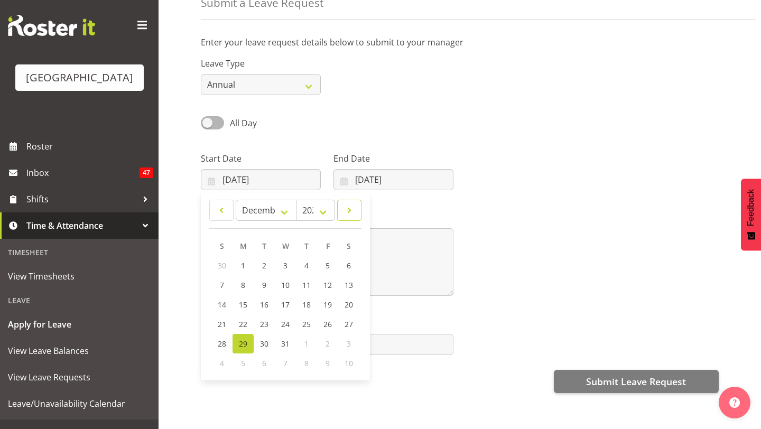
click at [346, 210] on span at bounding box center [349, 210] width 11 height 13
select select "0"
select select "2026"
click at [226, 217] on link at bounding box center [221, 210] width 24 height 21
select select "11"
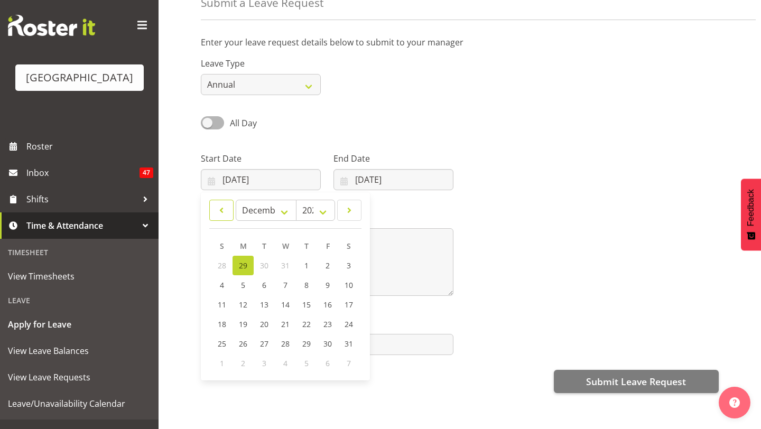
select select "2025"
click at [366, 212] on div "January February March April May June July August September October November De…" at bounding box center [285, 286] width 169 height 180
click at [372, 184] on input "04/01/2026" at bounding box center [393, 179] width 120 height 21
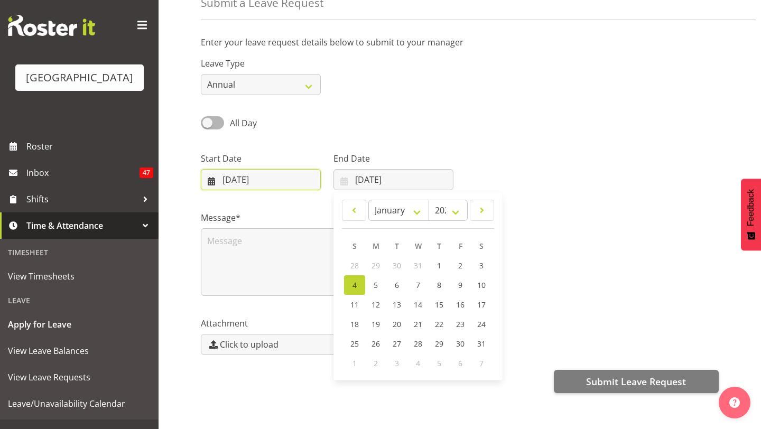
click at [301, 183] on input "29/12/2025" at bounding box center [261, 179] width 120 height 21
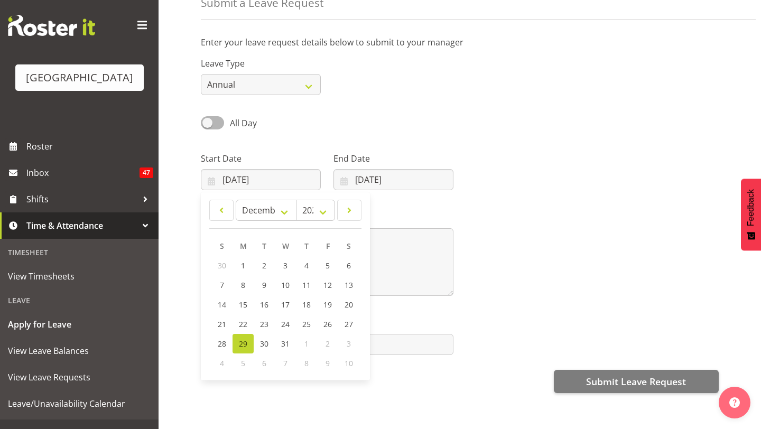
click at [422, 216] on label "Message*" at bounding box center [327, 217] width 252 height 13
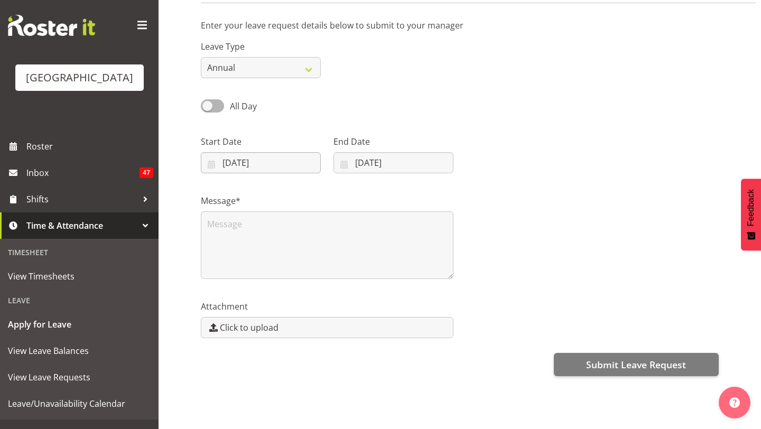
scroll to position [80, 0]
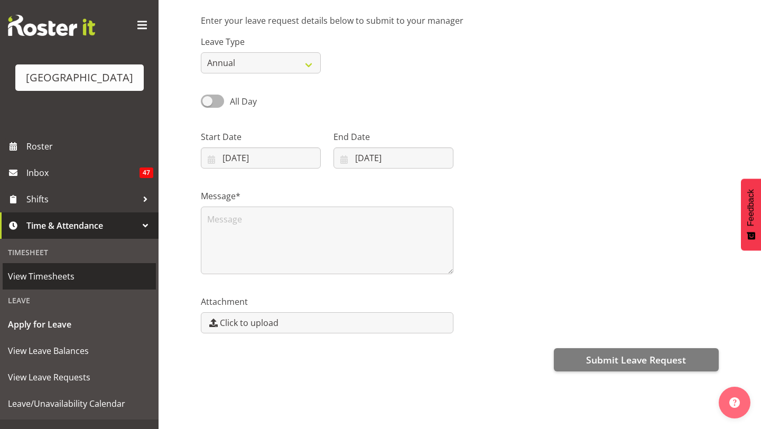
click at [83, 271] on span "View Timesheets" at bounding box center [79, 276] width 143 height 16
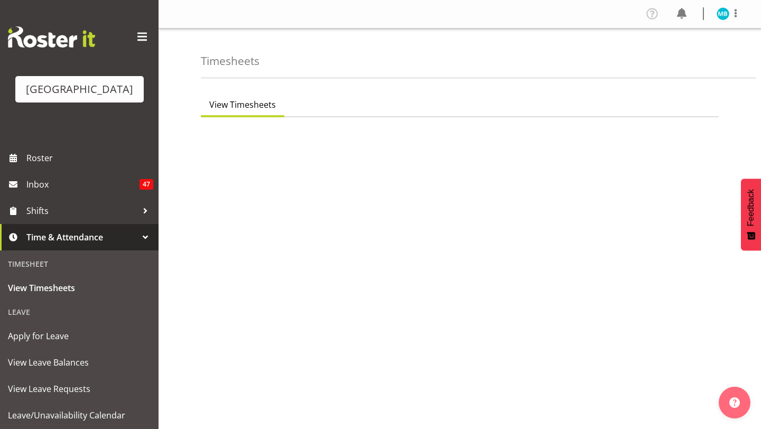
click at [265, 108] on span "View Timesheets" at bounding box center [242, 104] width 67 height 13
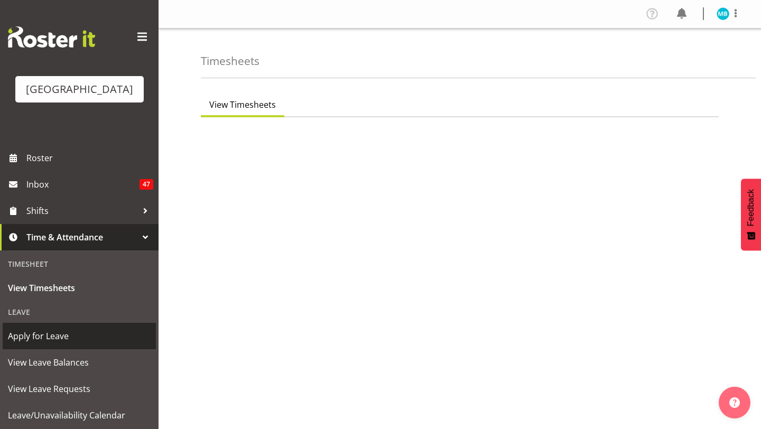
click at [77, 341] on span "Apply for Leave" at bounding box center [79, 336] width 143 height 16
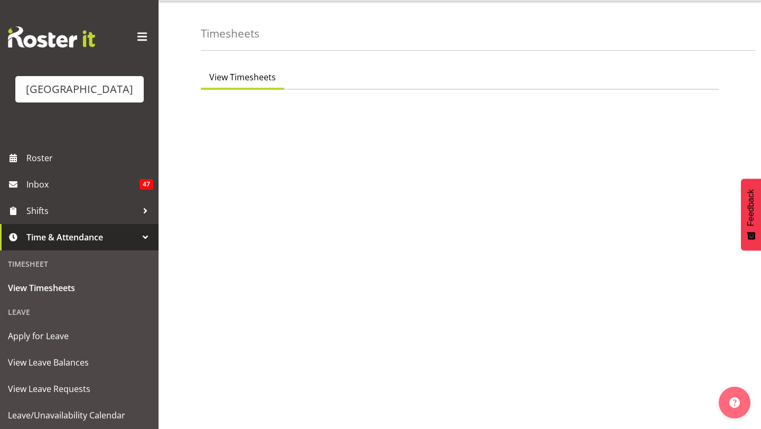
scroll to position [31, 0]
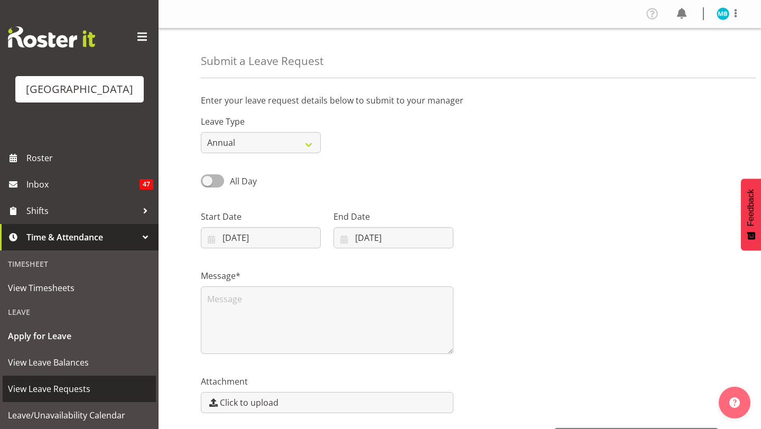
scroll to position [29, 0]
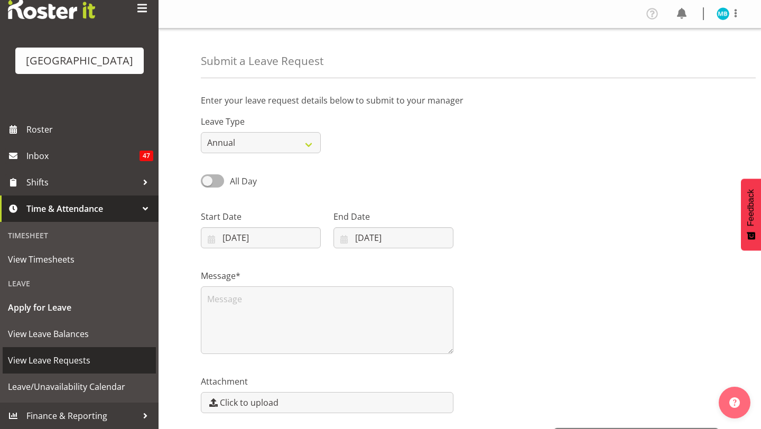
click at [82, 348] on link "View Leave Requests" at bounding box center [79, 360] width 153 height 26
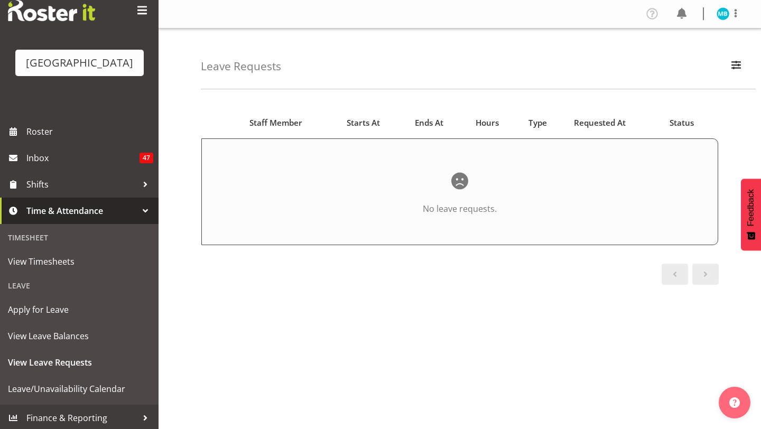
scroll to position [29, 0]
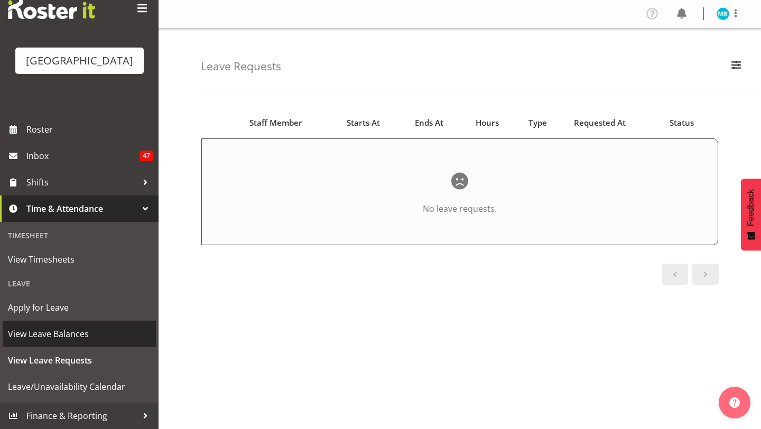
click at [99, 341] on span "View Leave Balances" at bounding box center [79, 334] width 143 height 16
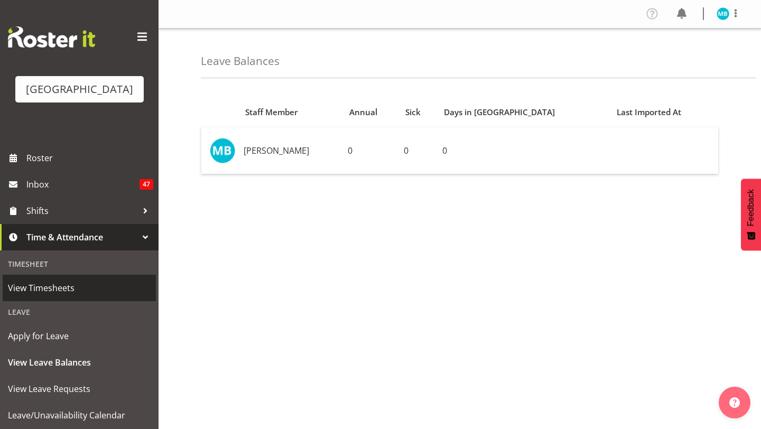
click at [89, 279] on link "View Timesheets" at bounding box center [79, 288] width 153 height 26
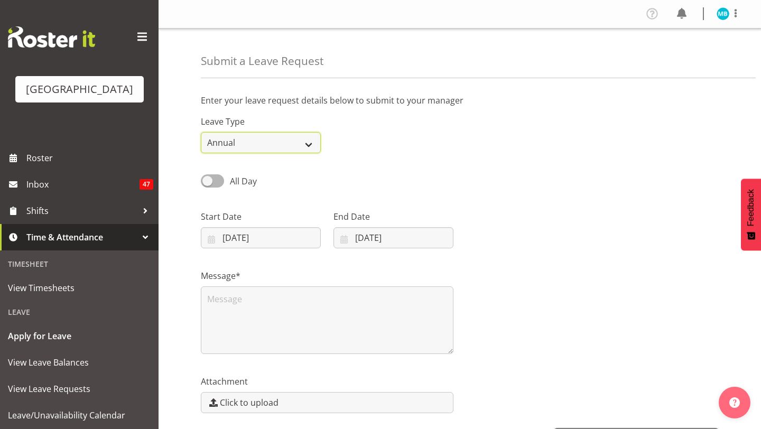
click at [308, 152] on select "Annual Sick Leave Without Pay Bereavement Domestic Violence Parental Jury Servi…" at bounding box center [261, 142] width 120 height 21
